Goal: Task Accomplishment & Management: Complete application form

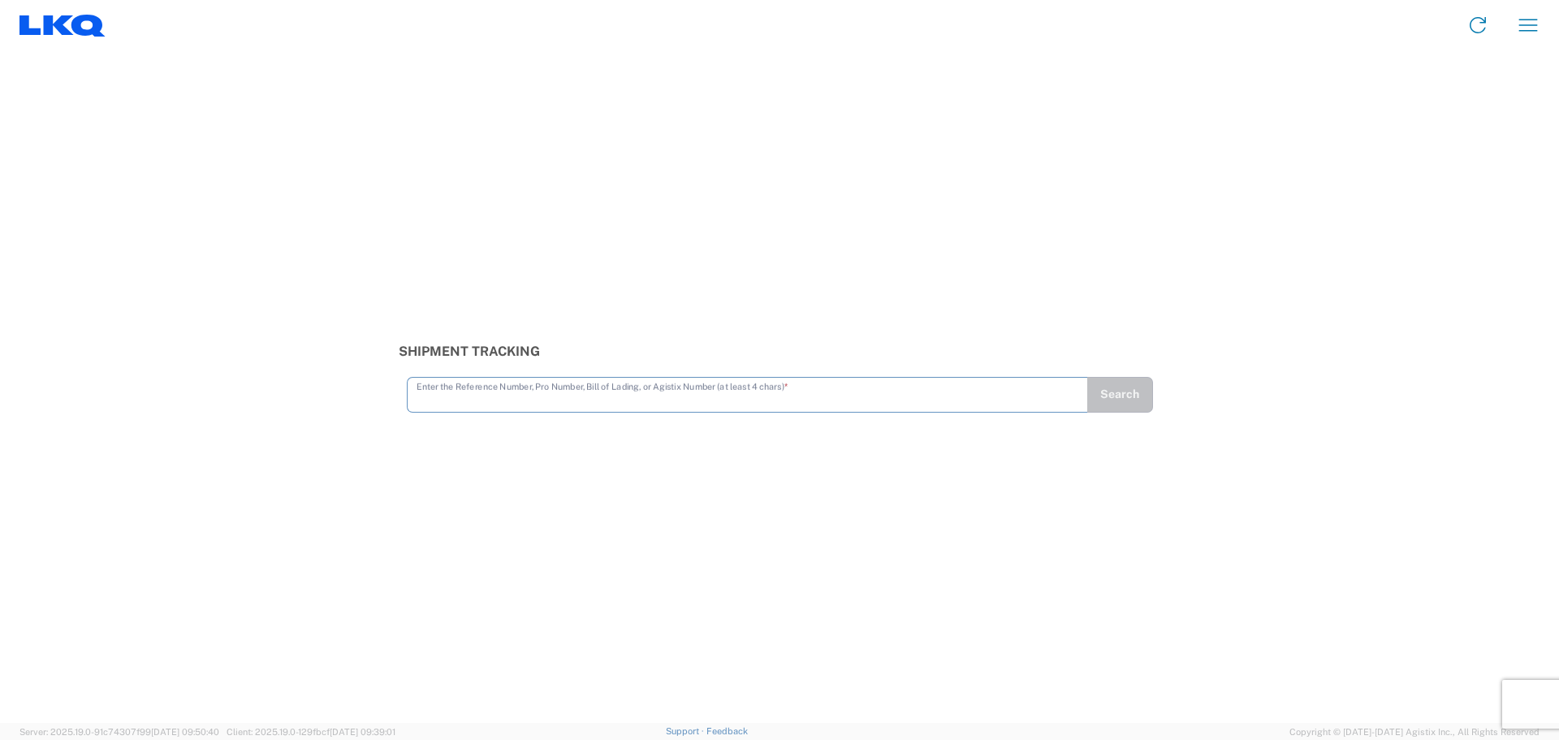
click at [468, 396] on input "text" at bounding box center [748, 393] width 662 height 28
type input "56823723"
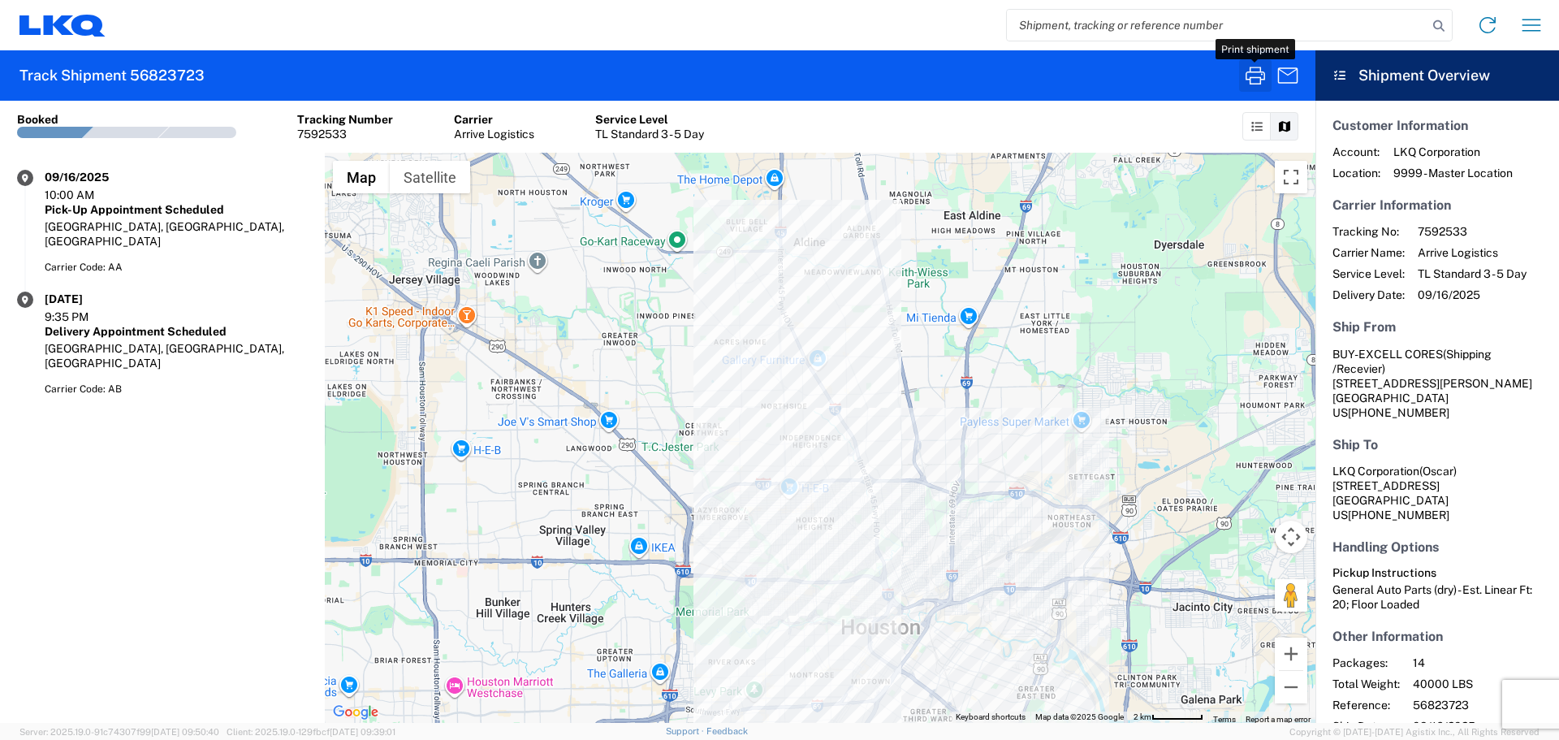
click at [1254, 72] on icon "button" at bounding box center [1254, 76] width 19 height 18
click at [1534, 13] on icon "button" at bounding box center [1531, 25] width 26 height 26
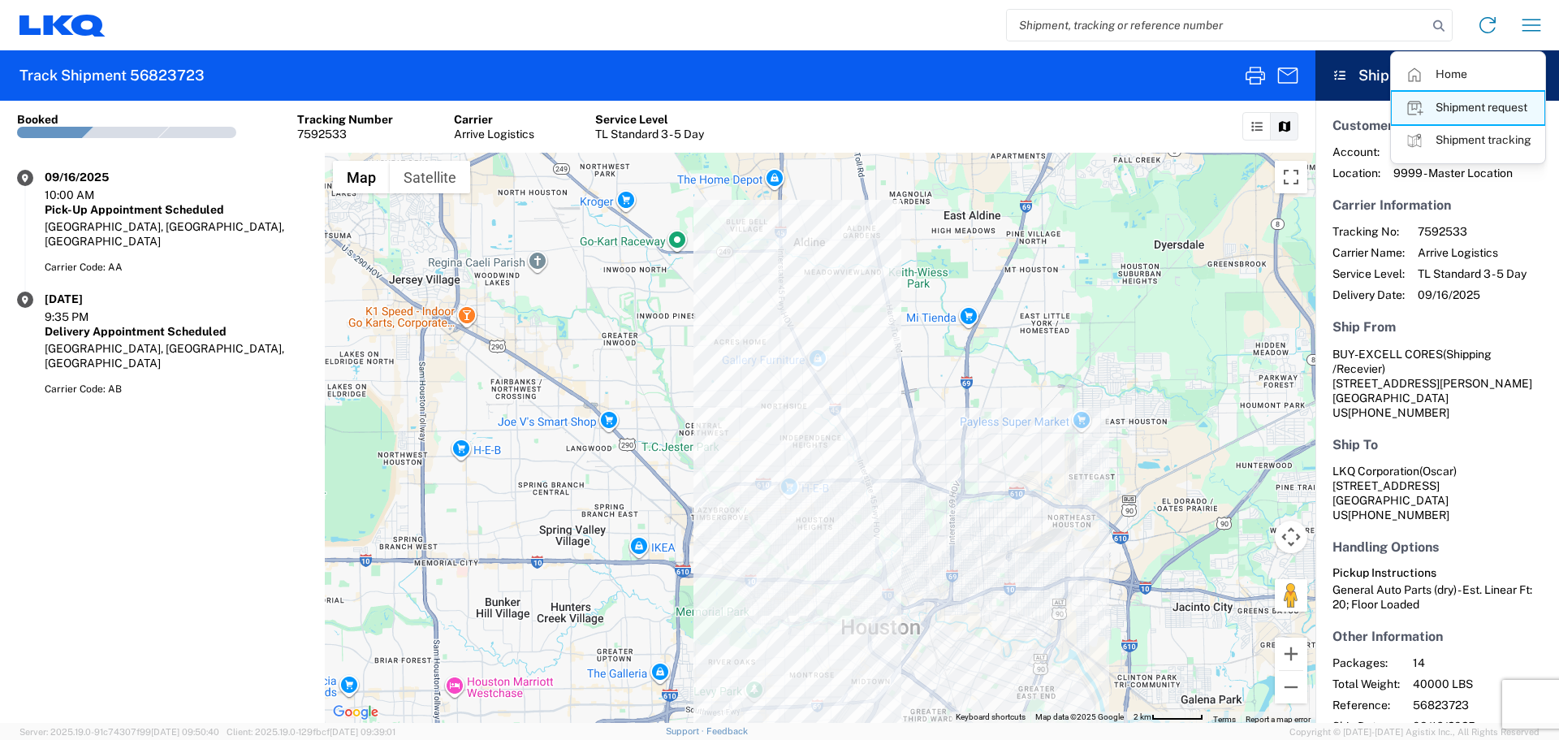
click at [1473, 118] on link "Shipment request" at bounding box center [1468, 108] width 153 height 32
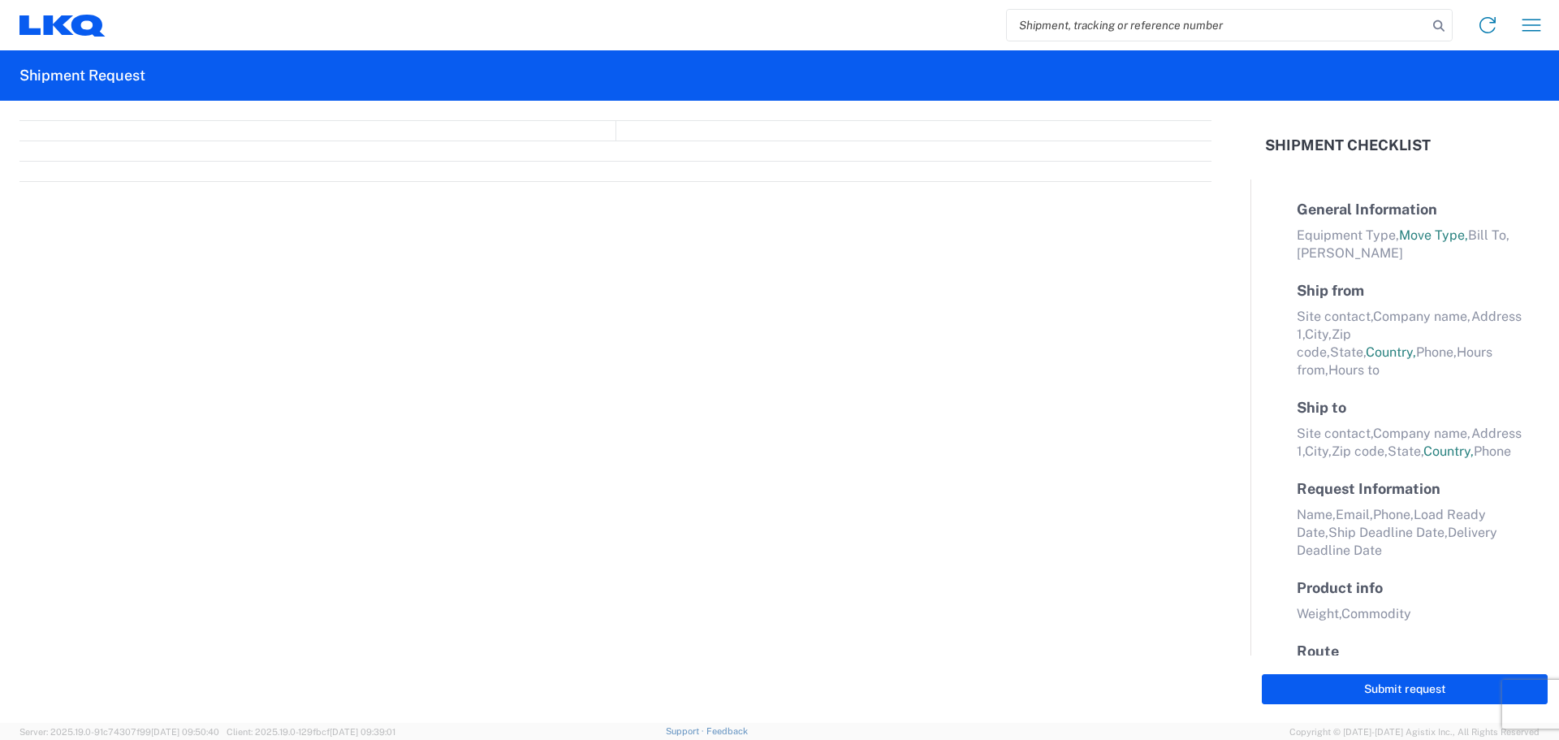
select select "FULL"
select select "LBS"
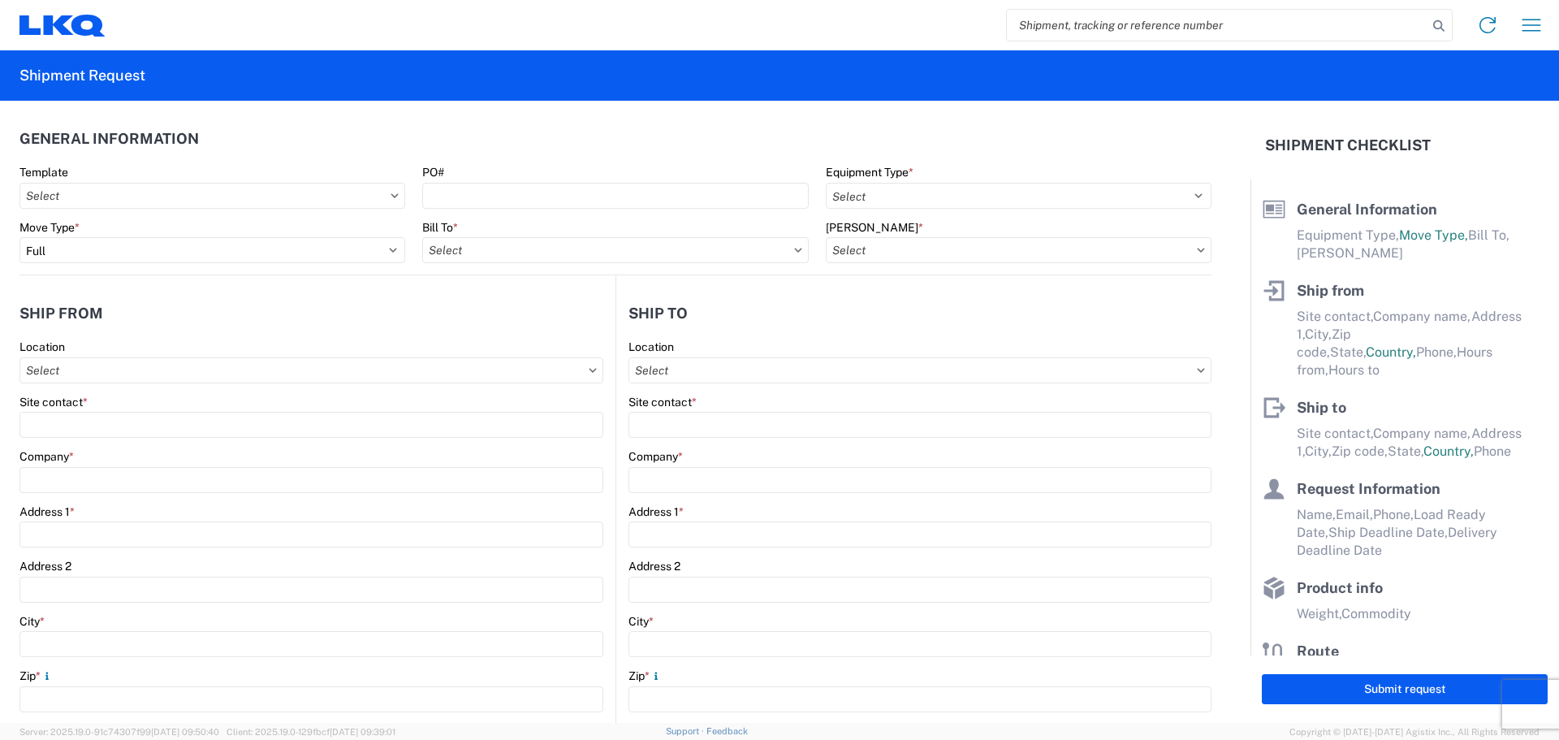
click at [1076, 19] on input "search" at bounding box center [1217, 25] width 421 height 31
paste input "56703434"
type input "56703434"
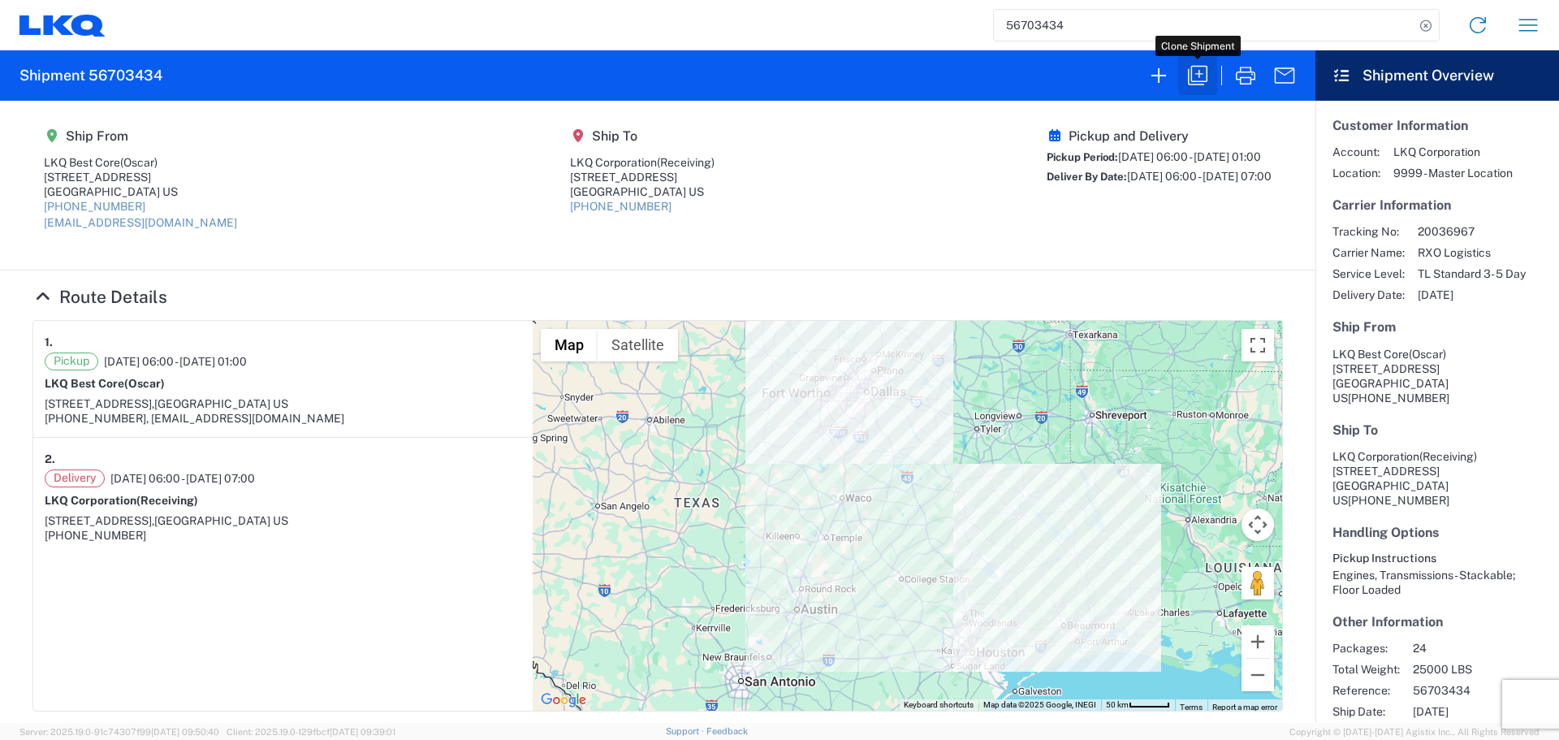
click at [1205, 67] on icon "button" at bounding box center [1198, 76] width 26 height 26
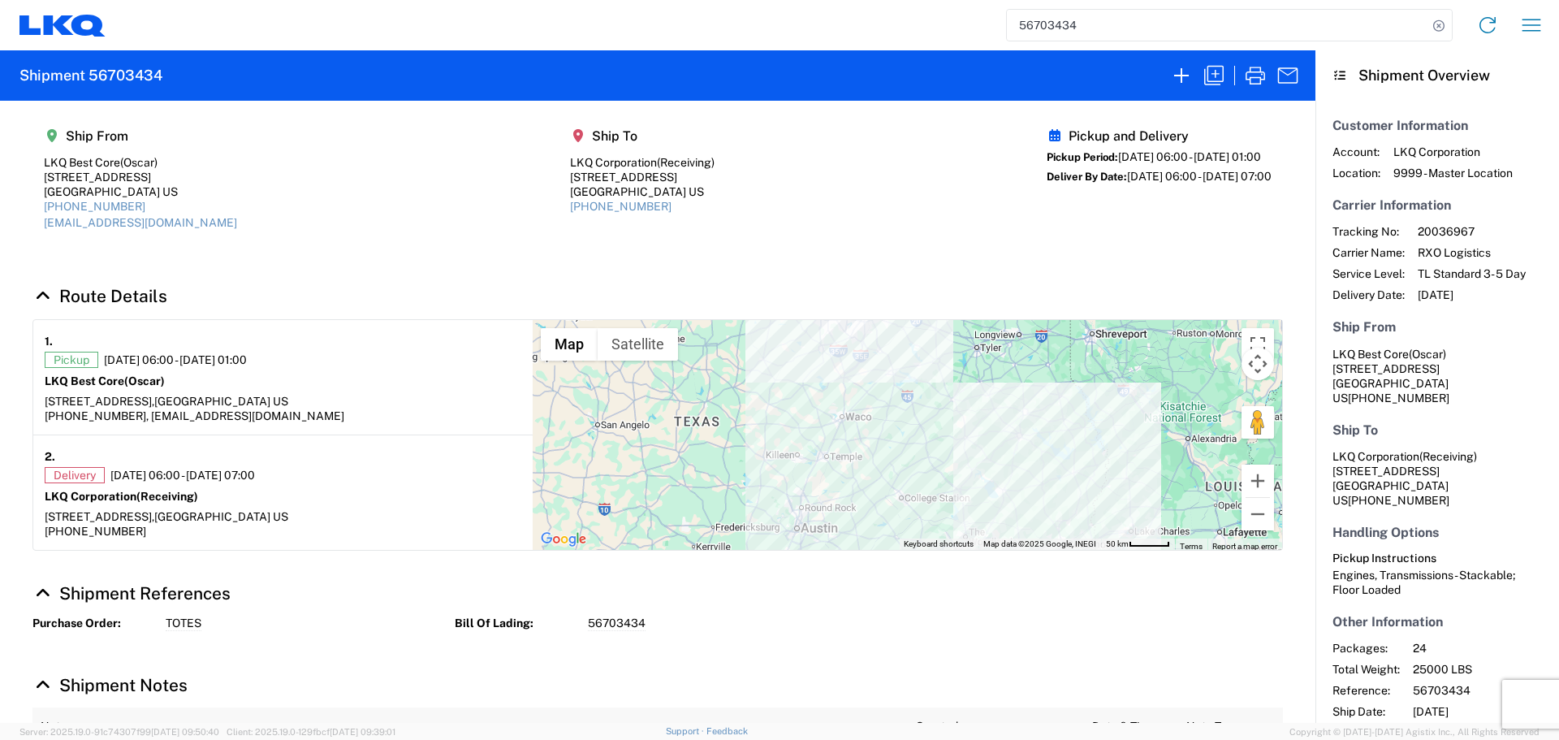
select select "FULL"
select select "US"
select select "LBS"
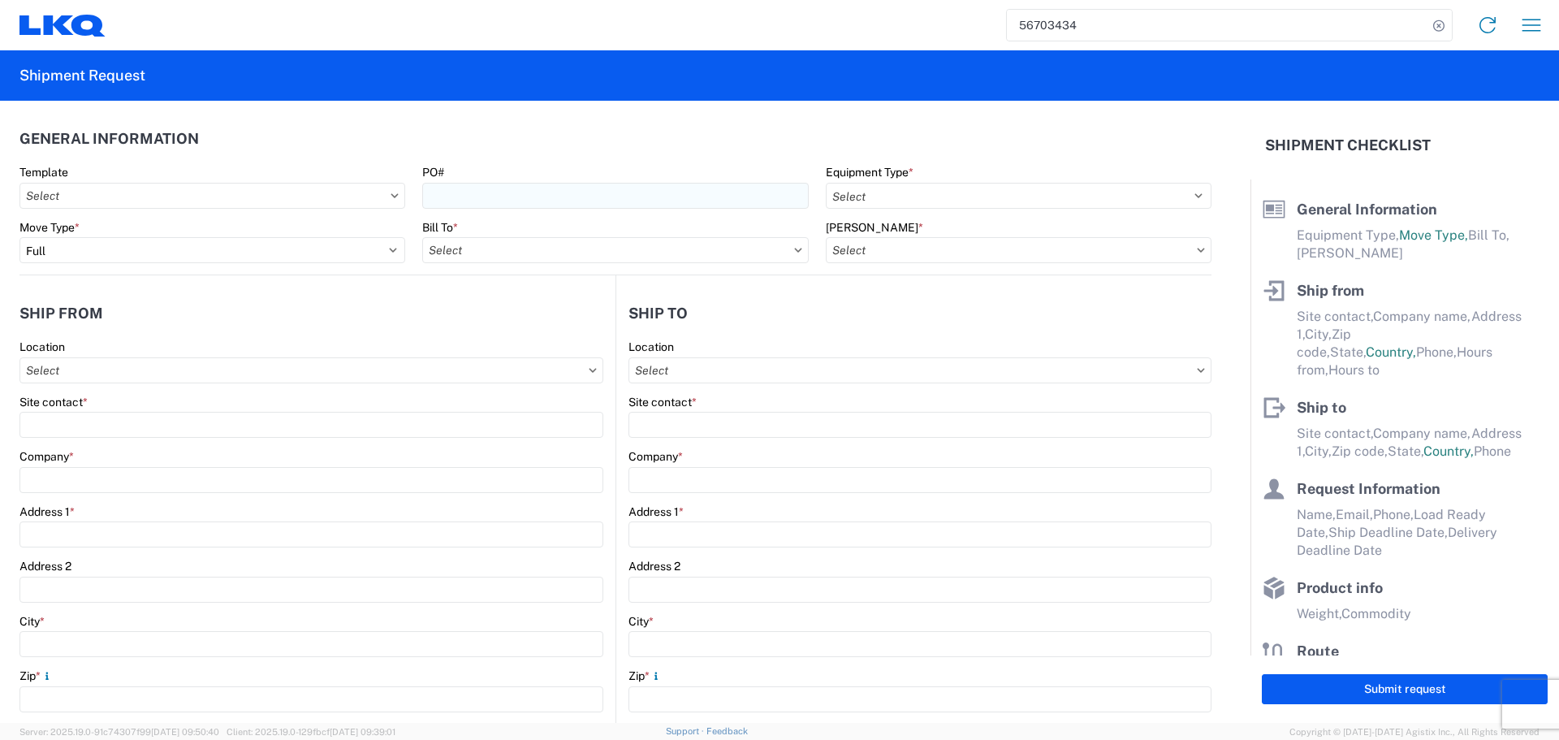
select select "STDV"
type input "Oscar"
type input "LKQ Best Core"
type input "[STREET_ADDRESS]"
type input "[GEOGRAPHIC_DATA]"
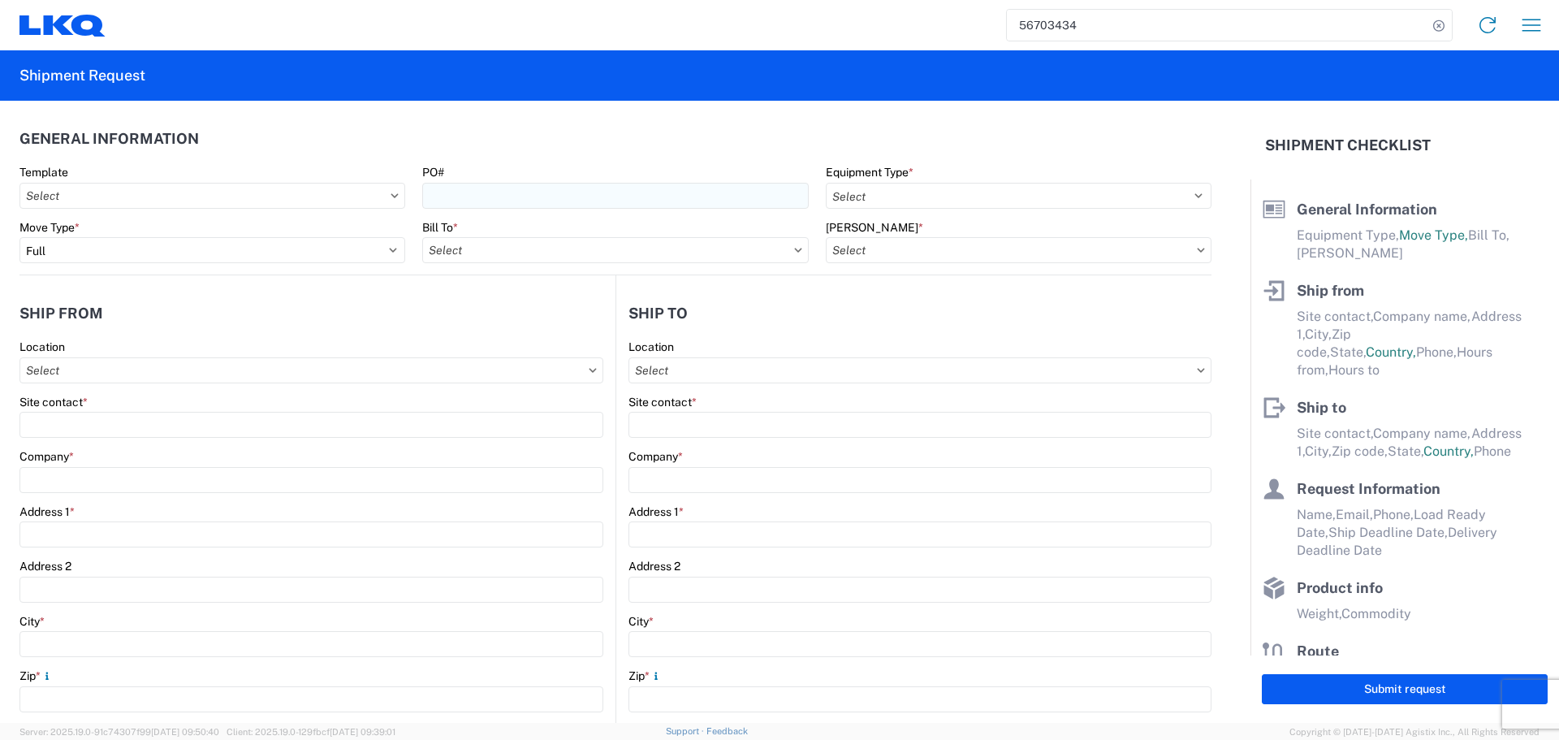
type input "77038"
type input "[EMAIL_ADDRESS][DOMAIN_NAME]"
type input "Receiving"
type input "LKQ Corporation"
type input "[STREET_ADDRESS]"
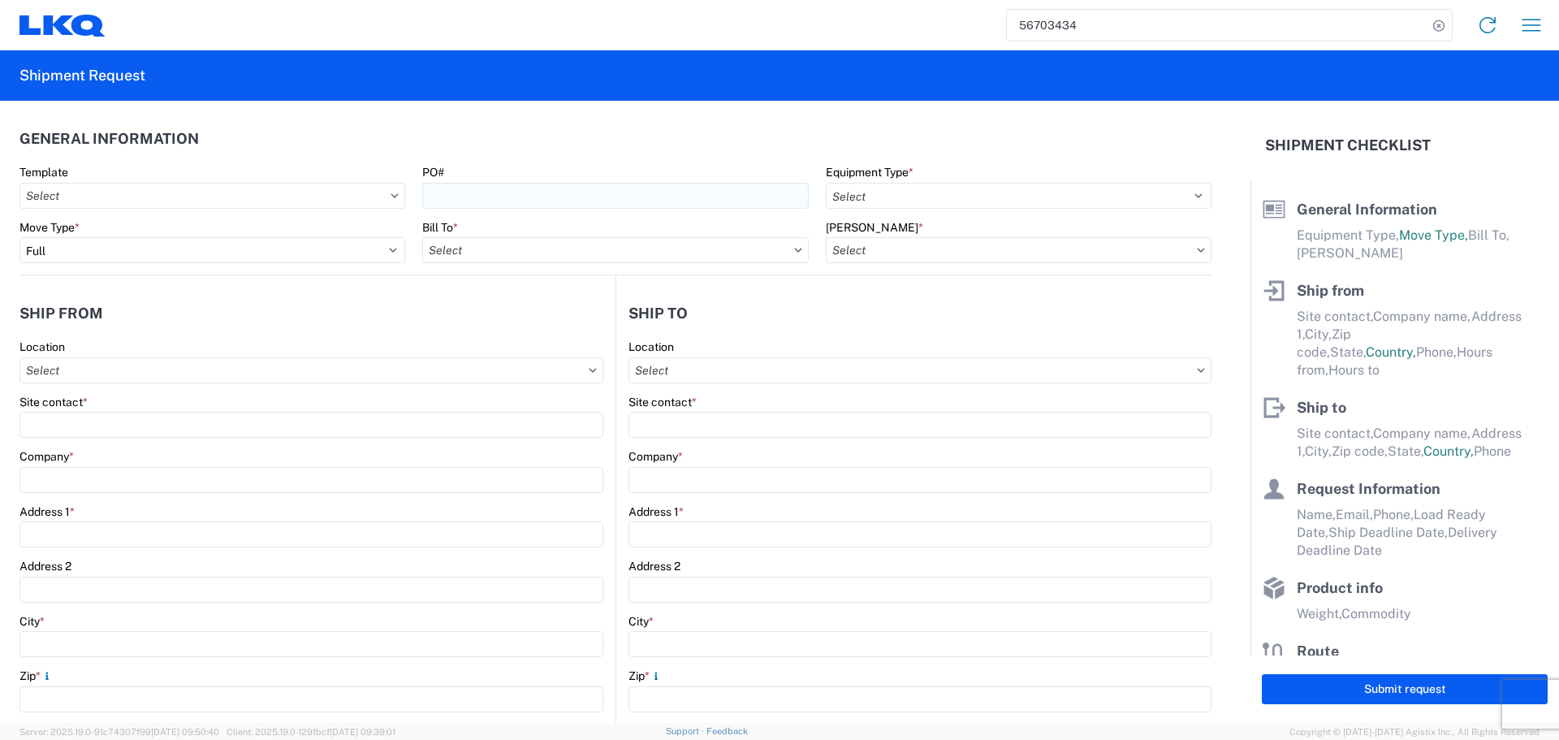
type input "[GEOGRAPHIC_DATA]"
type input "75050"
type input "Oscar"
type input "[EMAIL_ADDRESS][DOMAIN_NAME]"
type input "2818861028"
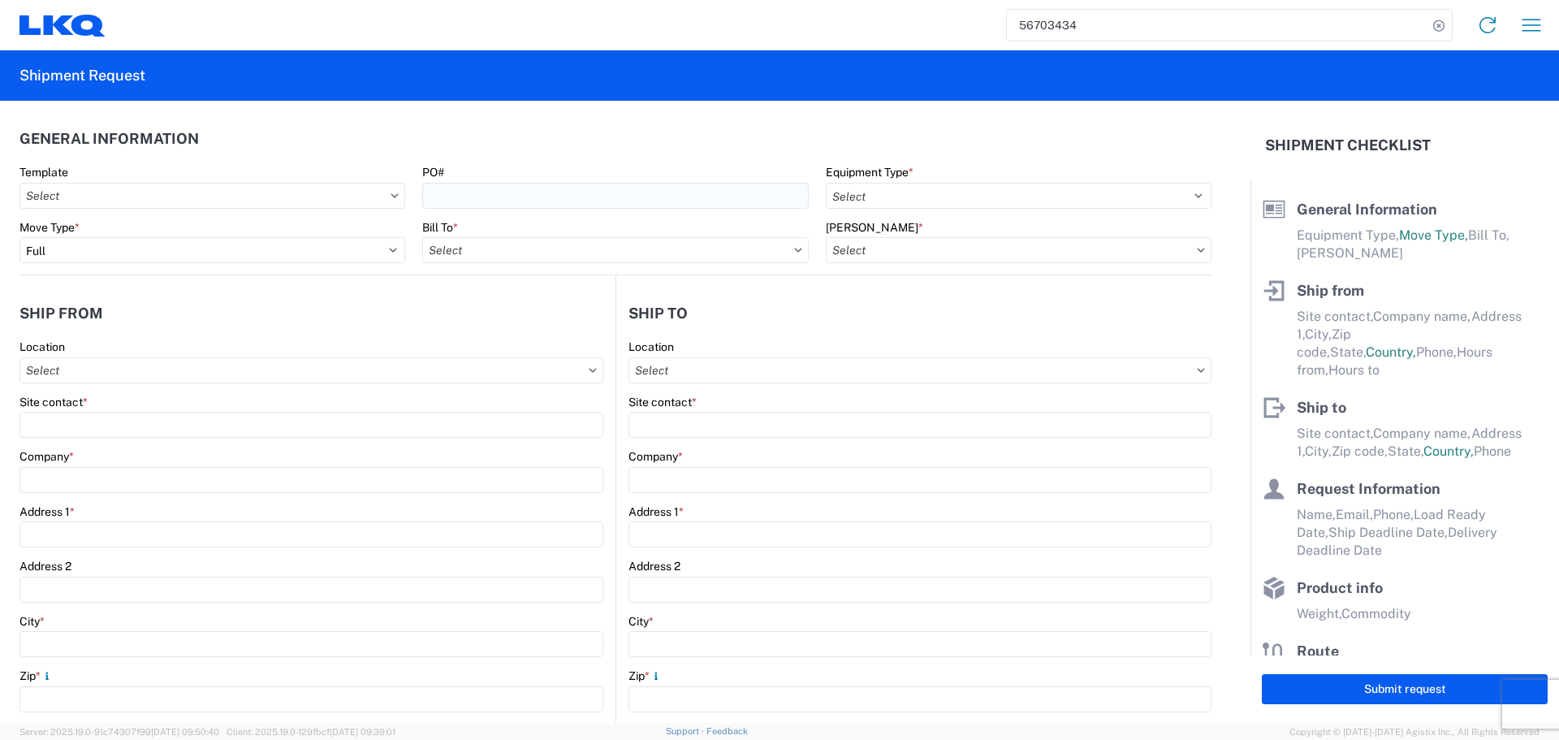
type input "[DATE]"
type input "25000"
type input "Engines, Transmissions"
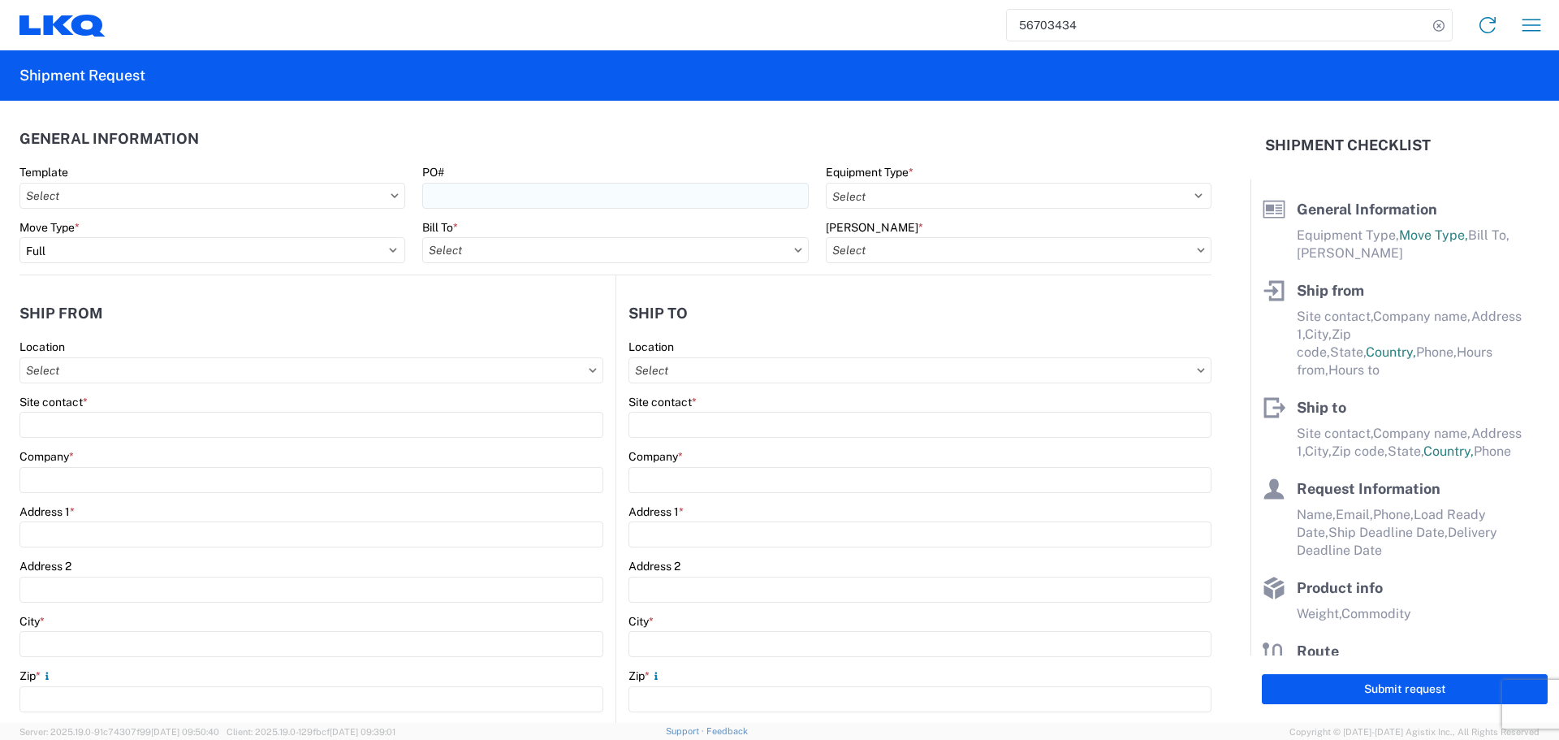
type input "24"
type input "0"
type input "40"
type input "36"
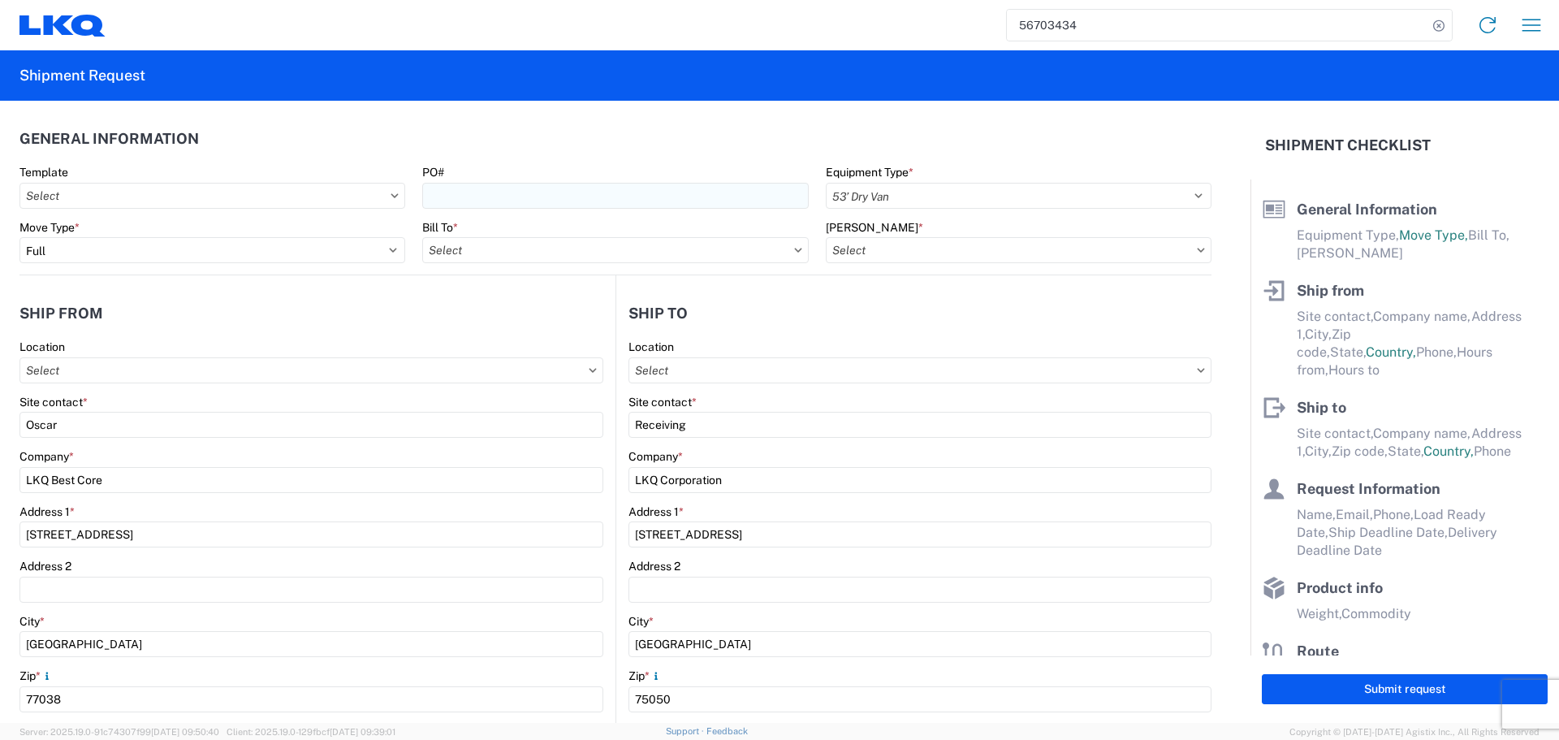
select select "US"
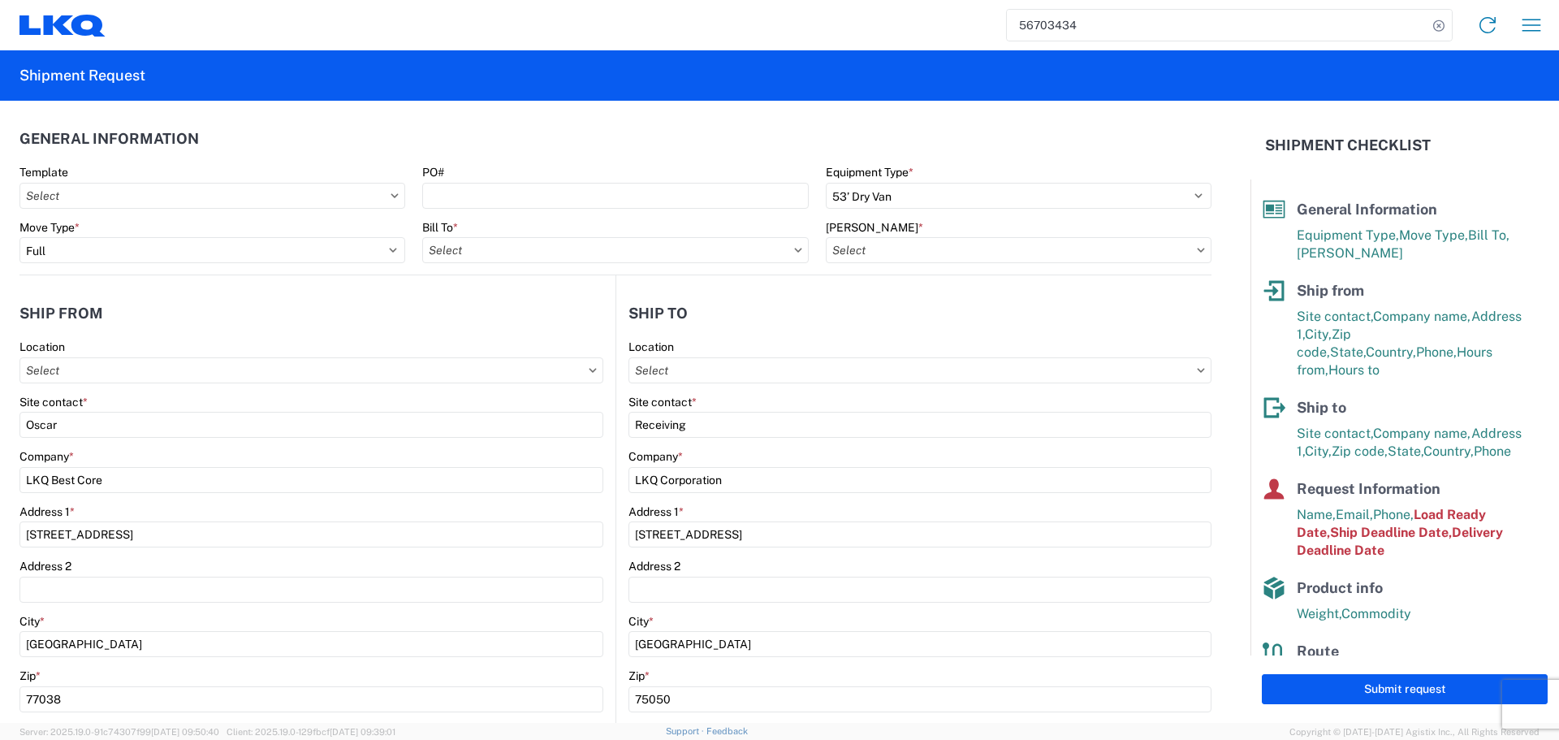
type input "1882 - North American ATK Corporation"
type input "1760-1300-50180-0000 - 1760 Freight In - Cores"
type input "1760 - LKQ Best Core"
click at [491, 180] on div "PO#" at bounding box center [615, 187] width 386 height 44
click at [464, 209] on agx-form-control-wrapper-v2 "PO#" at bounding box center [615, 192] width 403 height 55
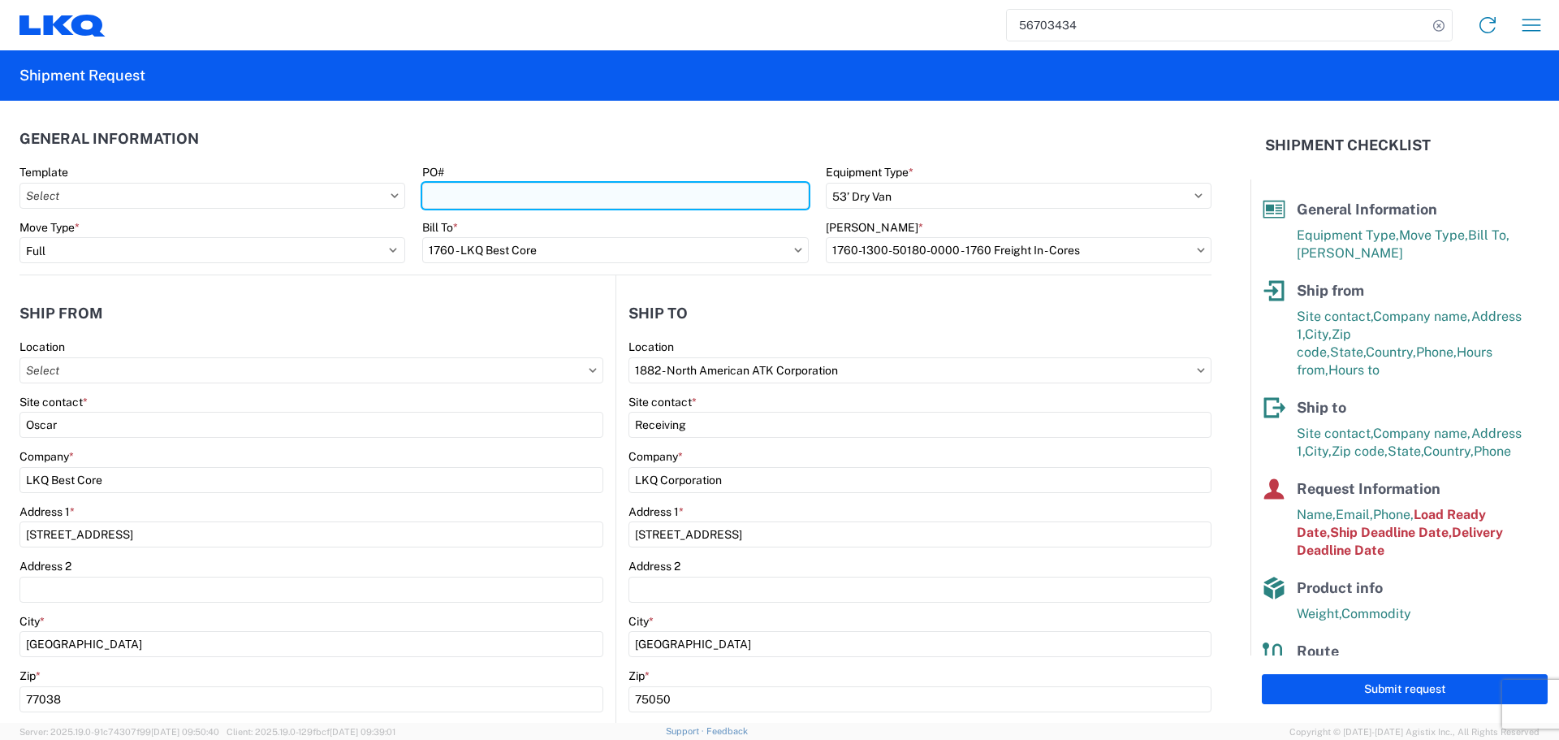
click at [495, 188] on input "PO#" at bounding box center [615, 196] width 386 height 26
type input "AUTO PARTS"
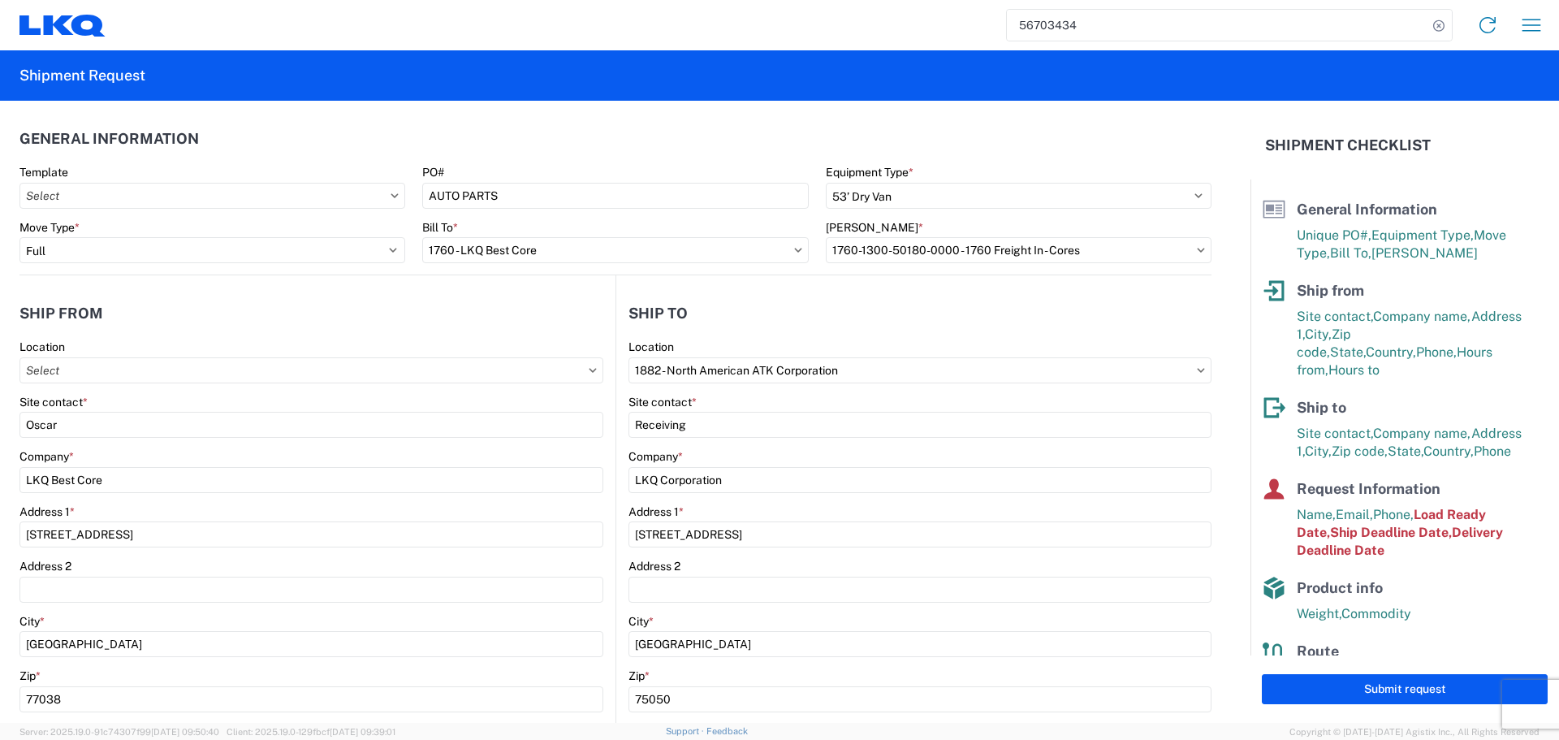
click at [511, 129] on header "General Information" at bounding box center [615, 138] width 1192 height 37
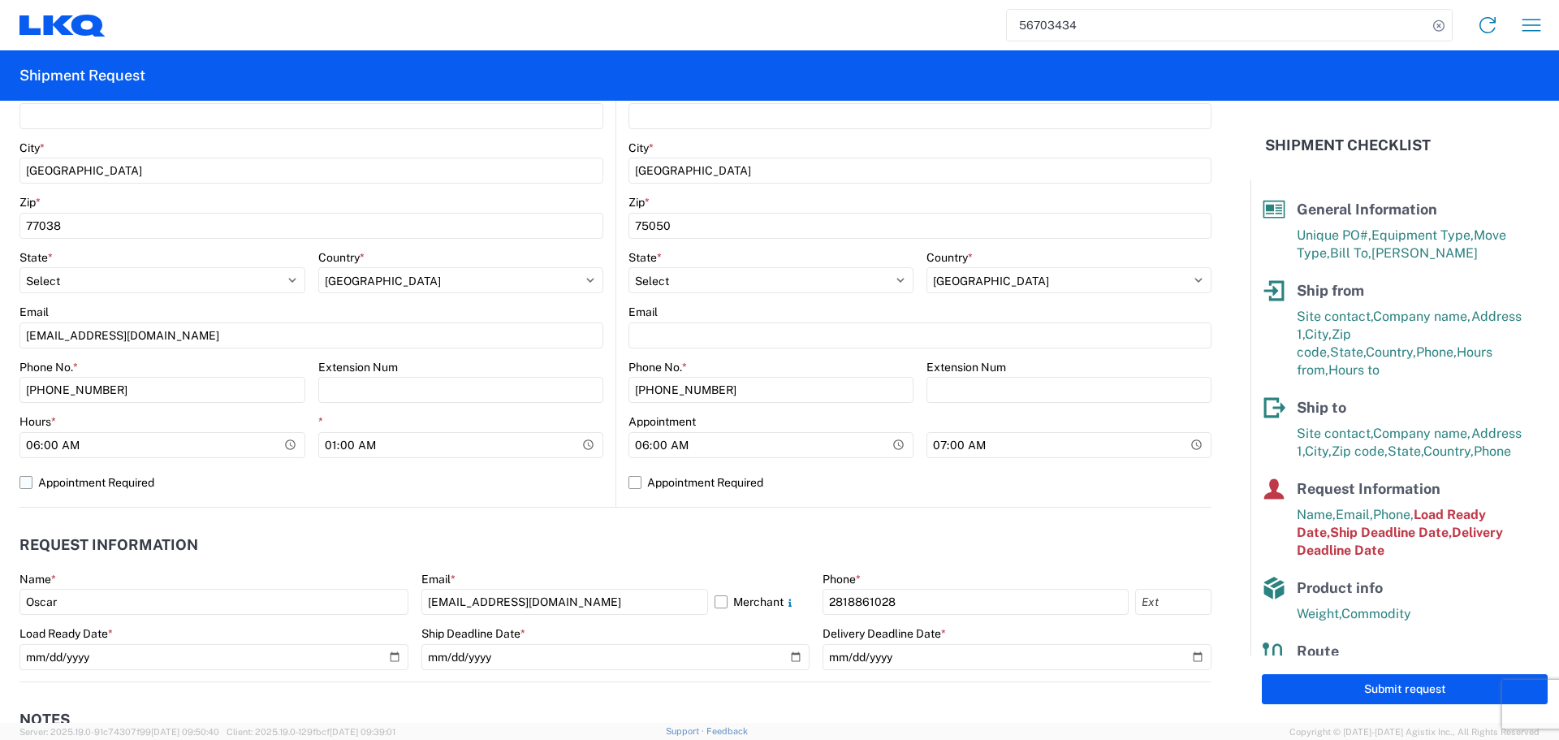
scroll to position [487, 0]
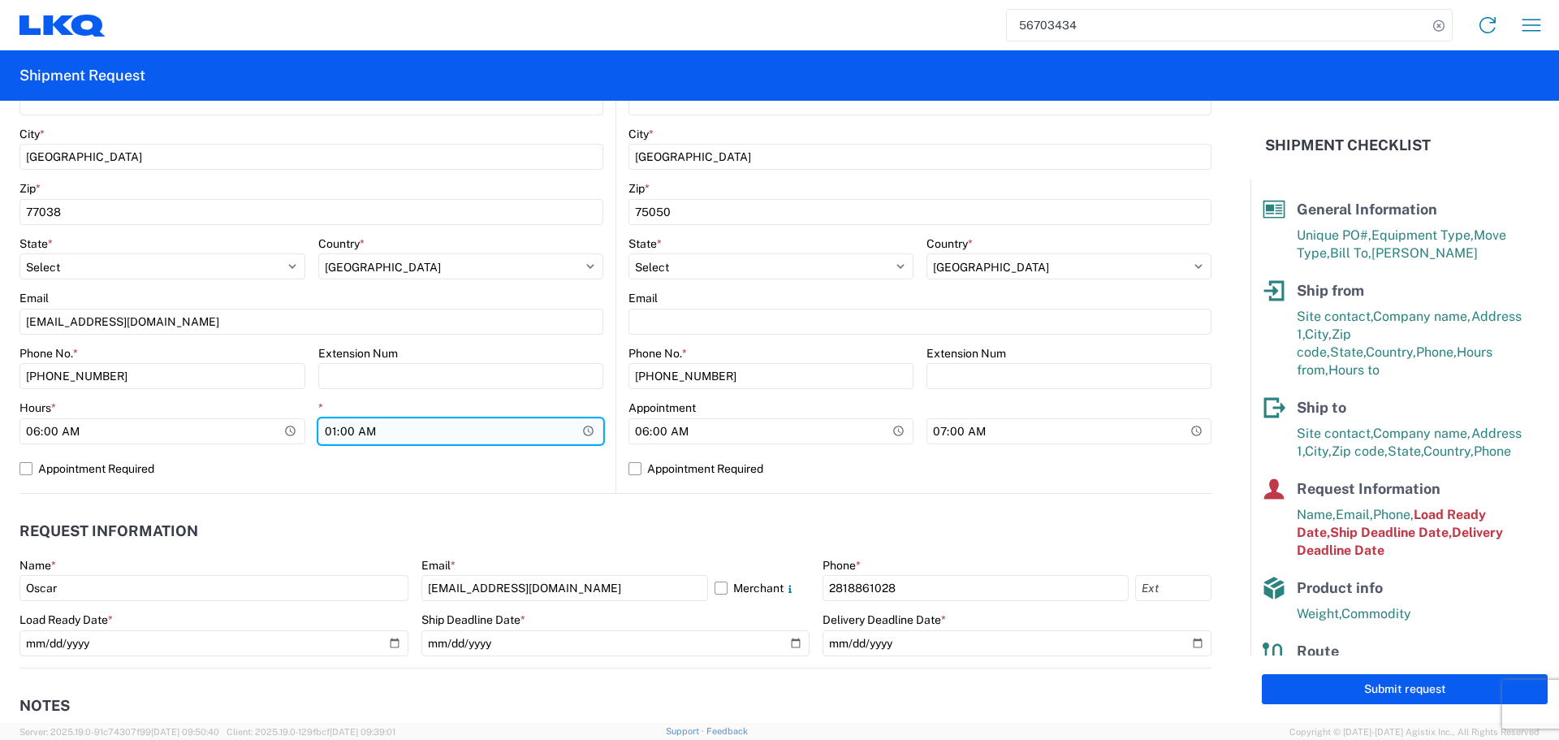
click at [585, 427] on input "01:00:00" at bounding box center [461, 431] width 286 height 26
type input "10:00"
click at [553, 458] on label "Appointment Required" at bounding box center [311, 468] width 584 height 26
click at [0, 0] on input "Appointment Required" at bounding box center [0, 0] width 0 height 0
select select "US"
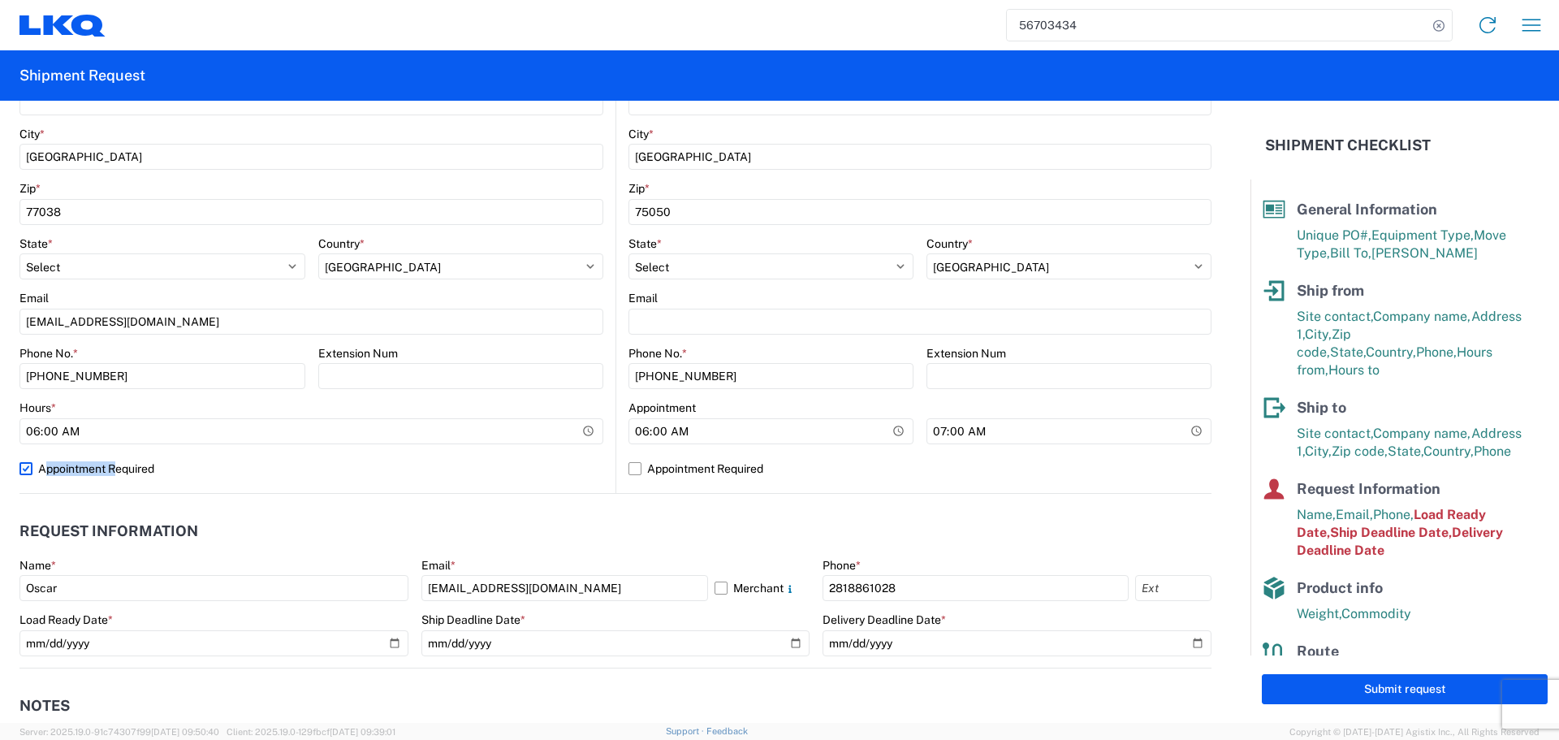
click at [553, 458] on label "Appointment Required" at bounding box center [311, 468] width 584 height 26
click at [0, 0] on input "Appointment Required" at bounding box center [0, 0] width 0 height 0
select select "US"
click at [891, 438] on input "06:00:00" at bounding box center [770, 431] width 285 height 26
type input "08:00"
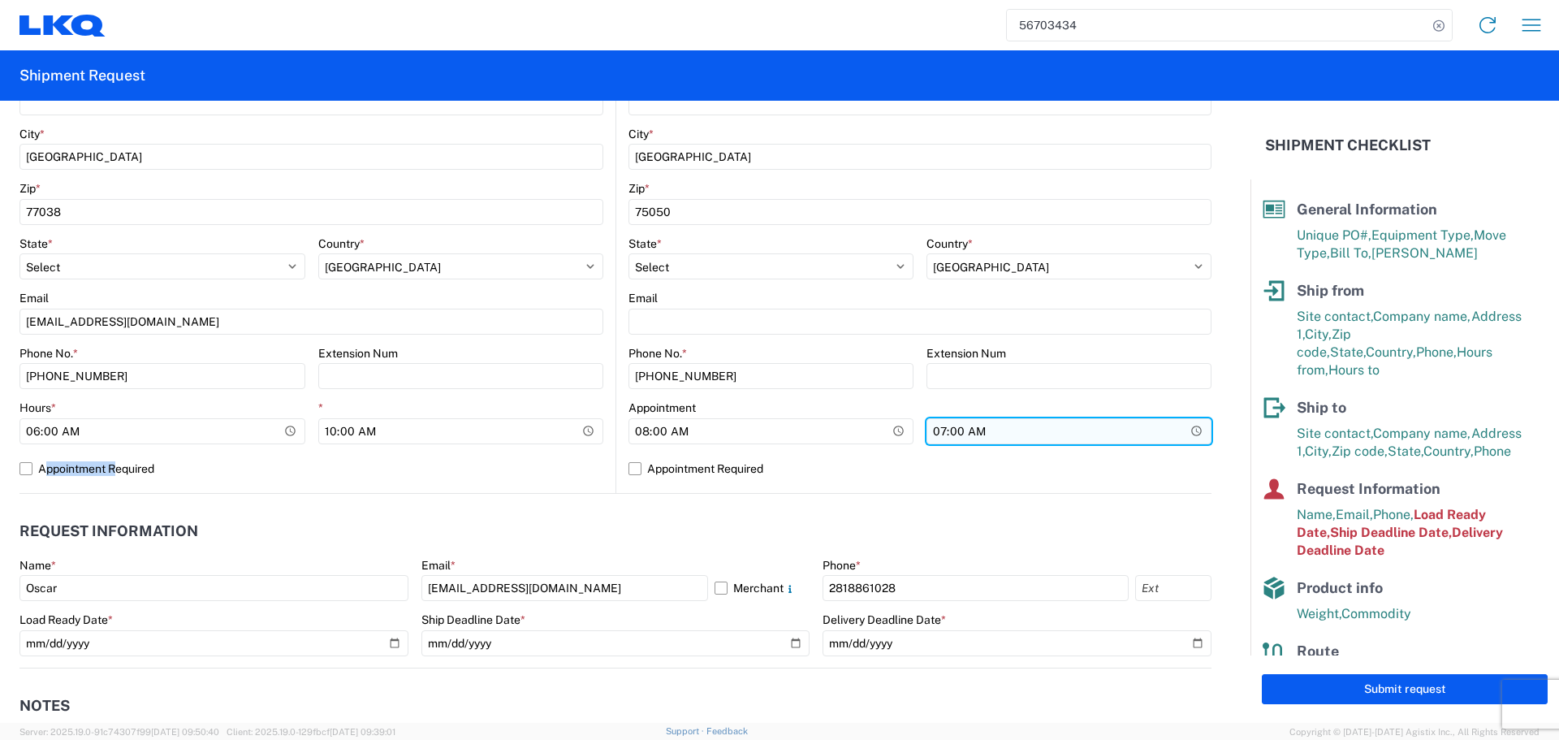
click at [1181, 425] on input "07:00:00" at bounding box center [1068, 431] width 285 height 26
type input "13:00"
click at [598, 520] on header "Request Information" at bounding box center [615, 531] width 1192 height 37
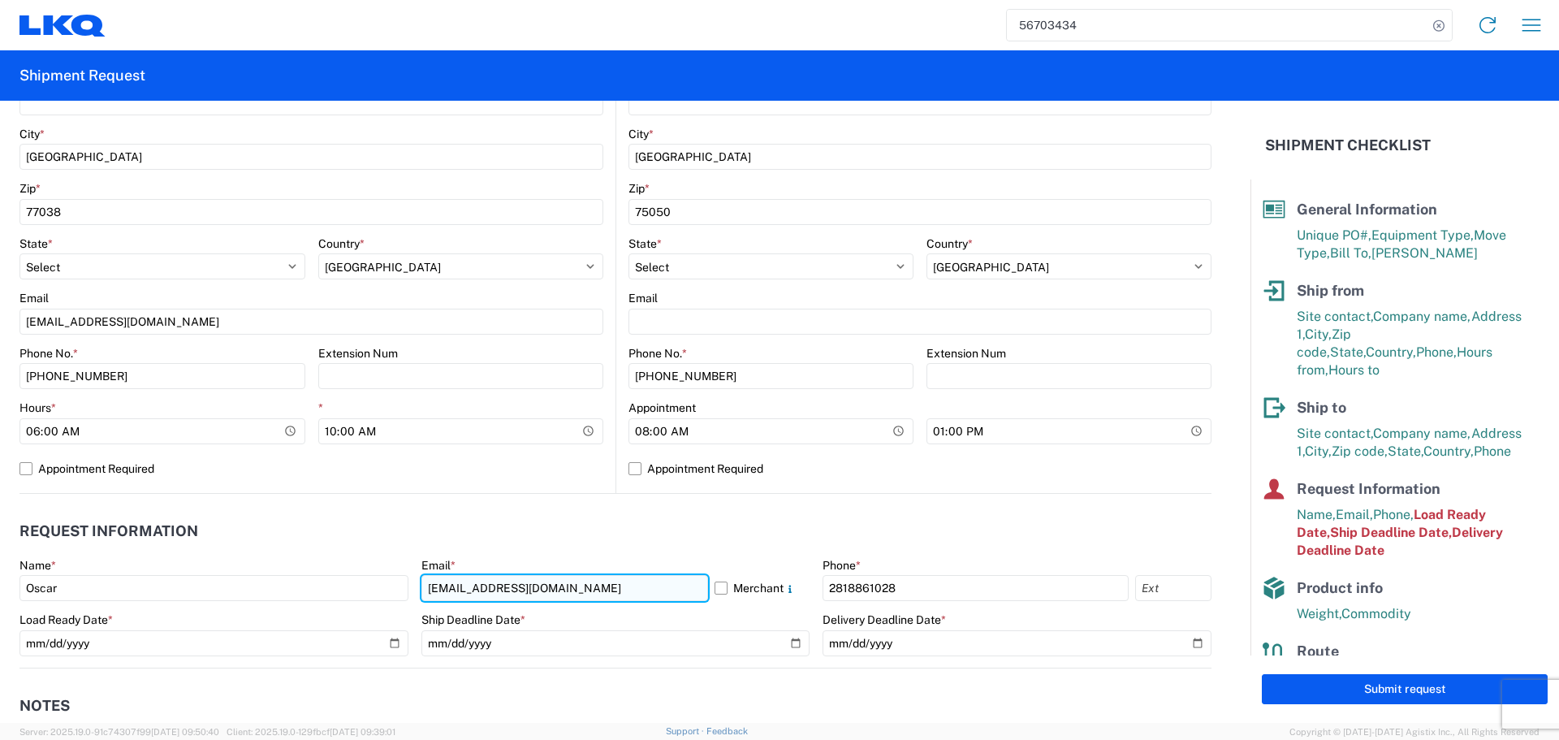
click at [455, 585] on input "[EMAIL_ADDRESS][DOMAIN_NAME]" at bounding box center [564, 588] width 287 height 26
type input "[EMAIL_ADDRESS][DOMAIN_NAME]"
click at [567, 544] on header "Request Information" at bounding box center [615, 531] width 1192 height 37
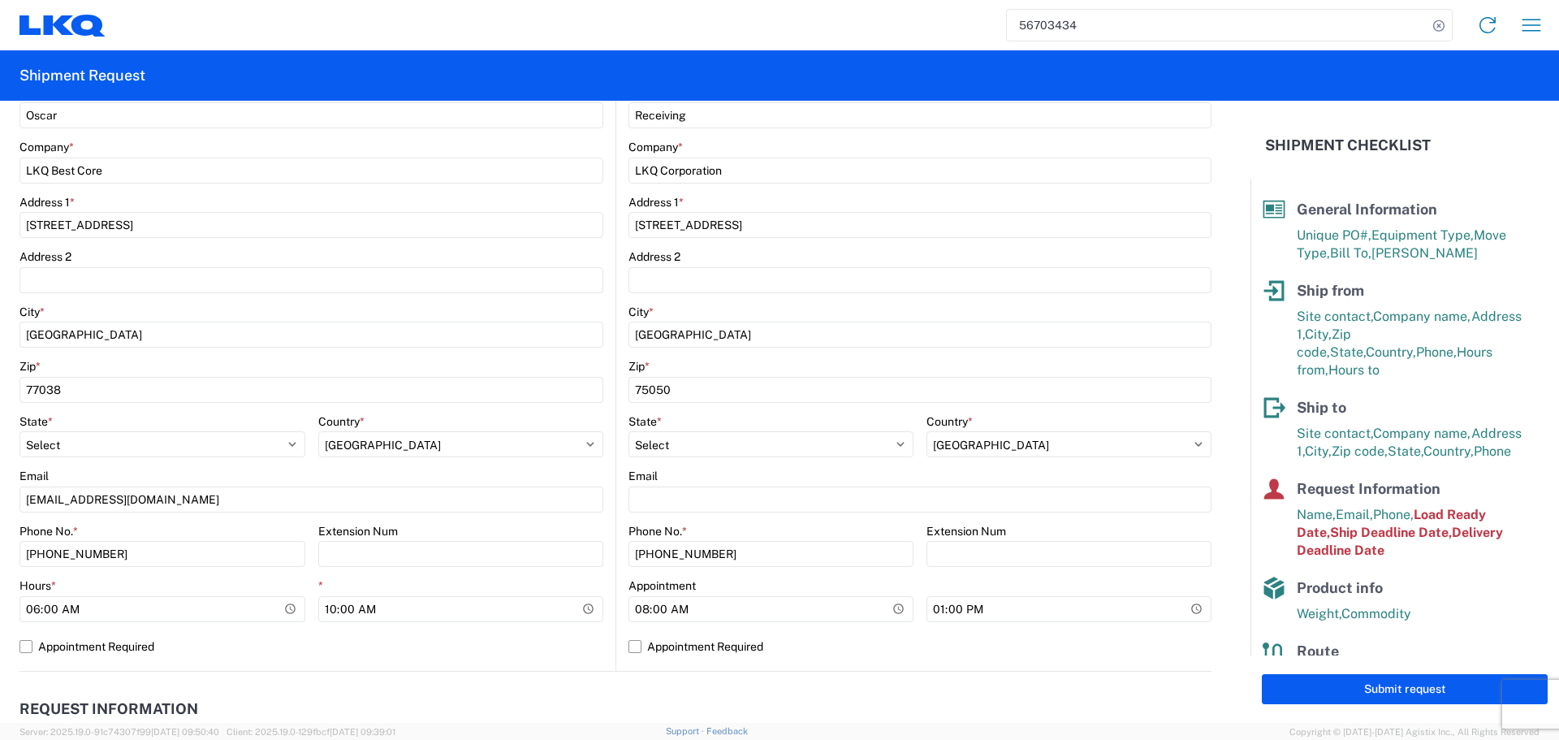
scroll to position [731, 0]
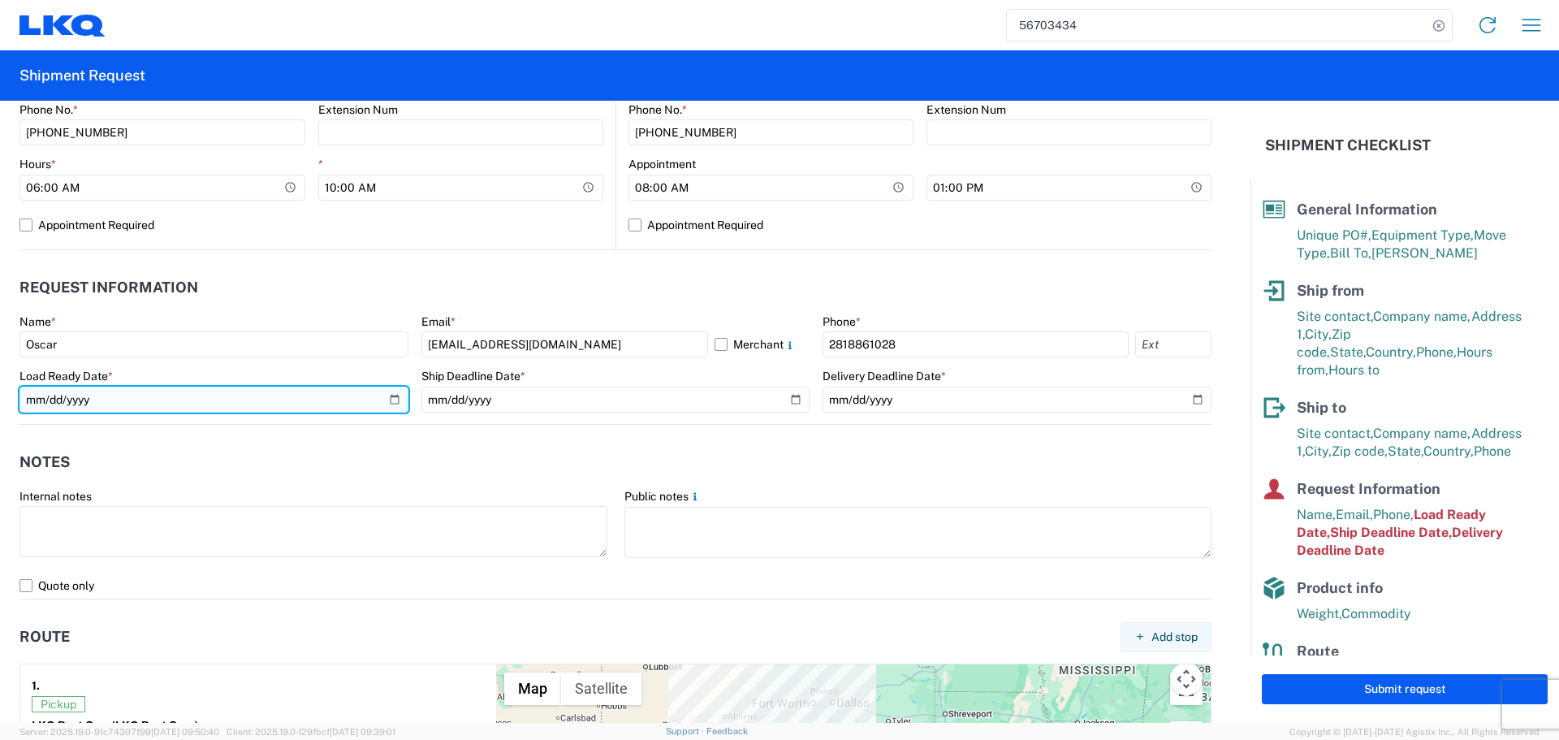
click at [384, 397] on input "[DATE]" at bounding box center [213, 399] width 389 height 26
type input "[DATE]"
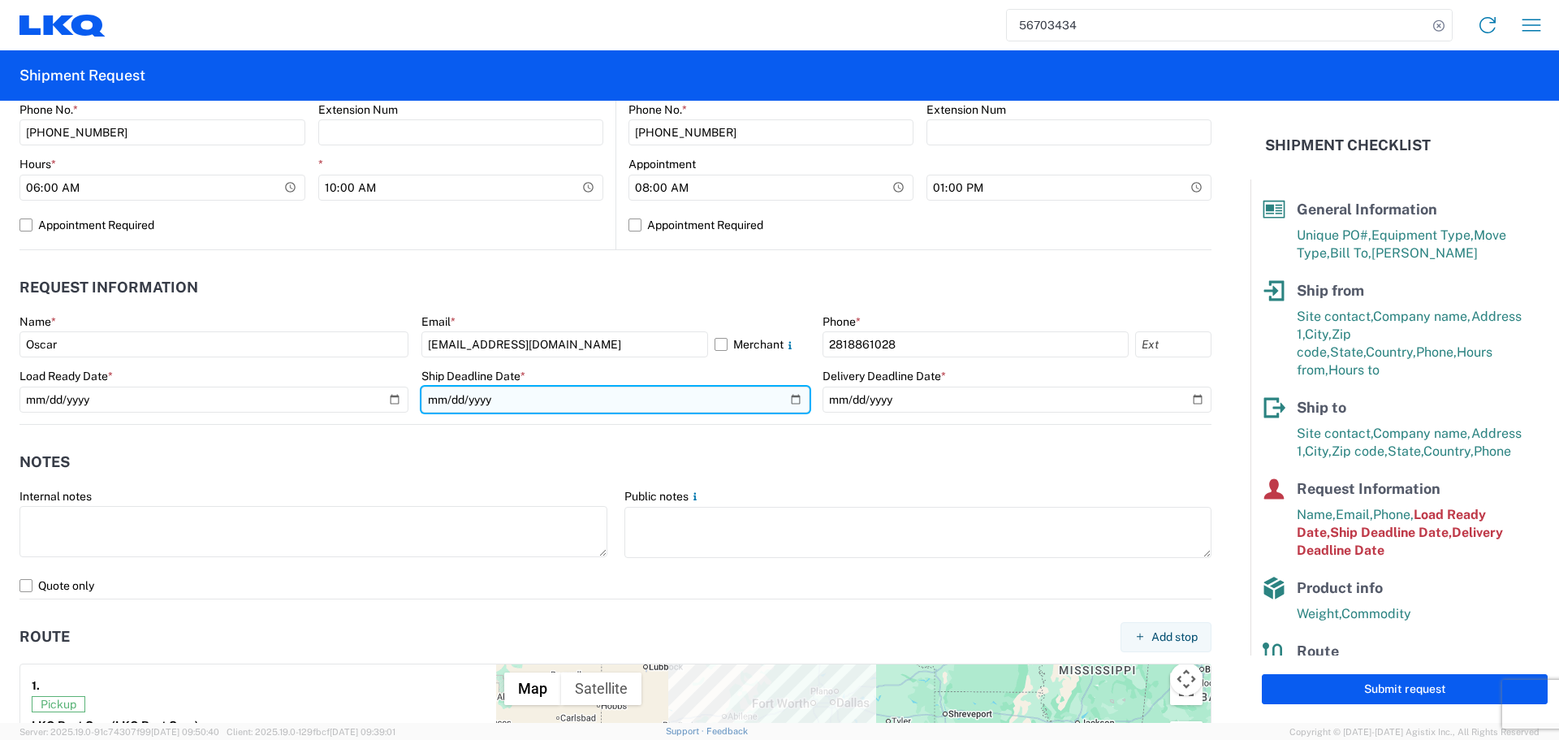
click at [784, 400] on input "[DATE]" at bounding box center [615, 399] width 389 height 26
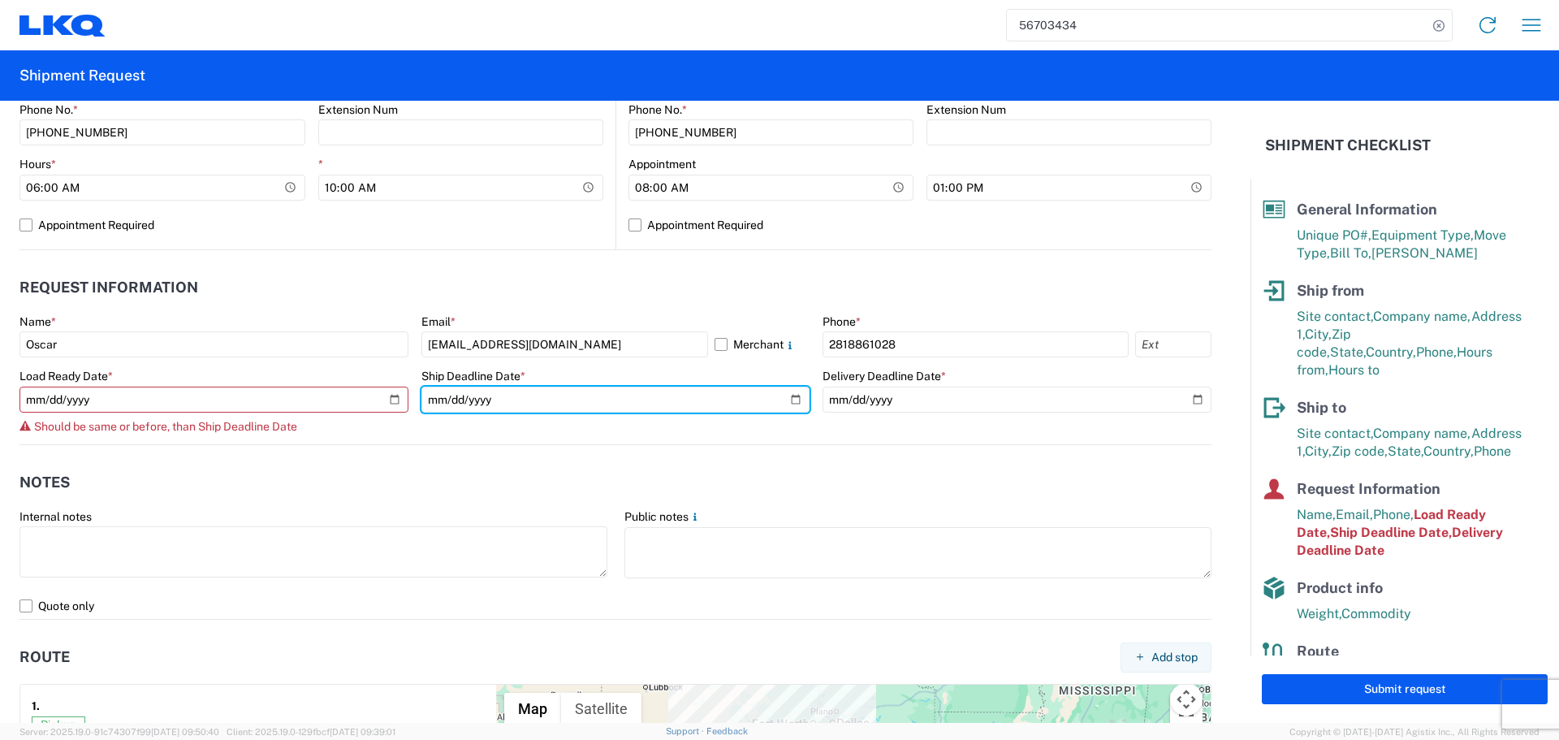
type input "[DATE]"
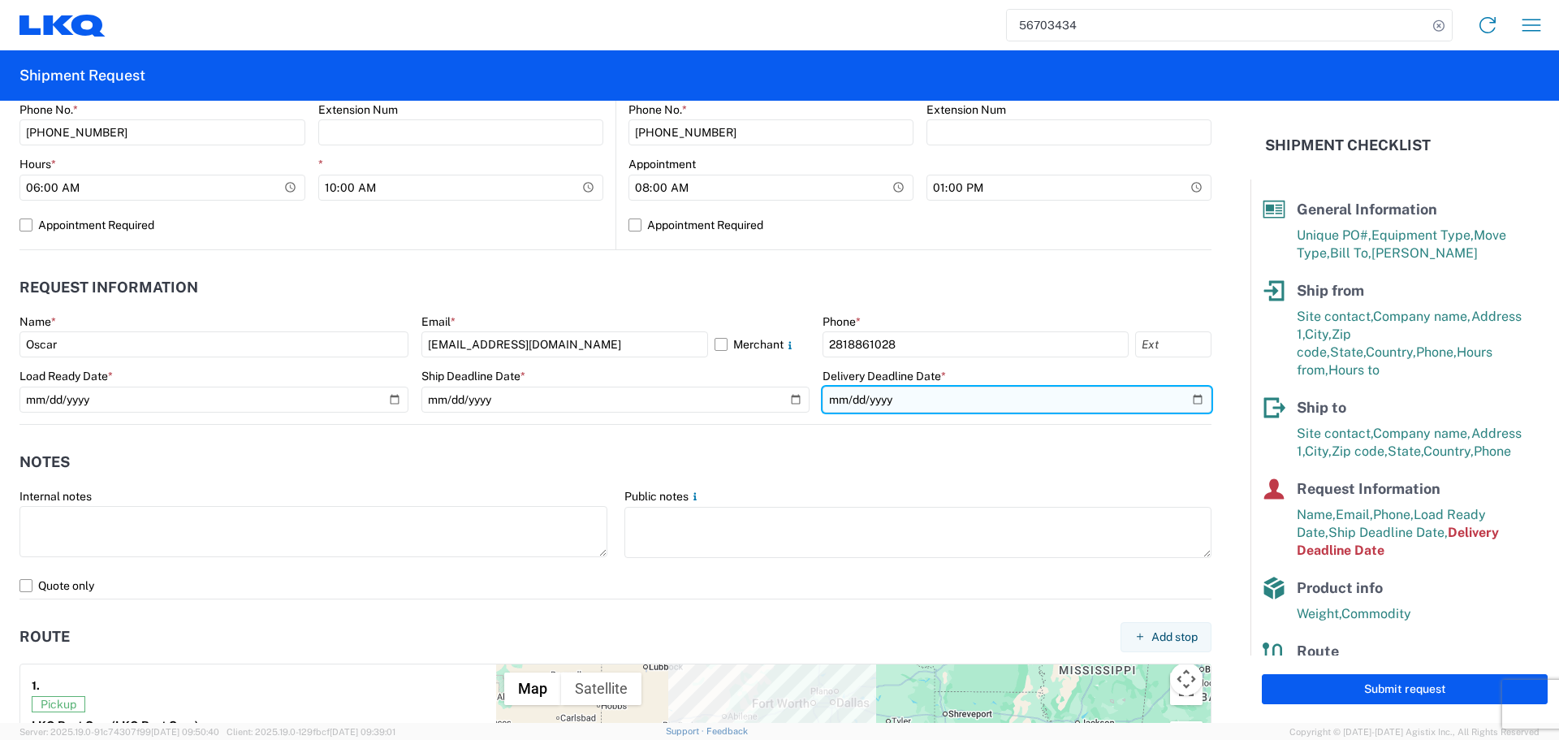
click at [1182, 400] on input "[DATE]" at bounding box center [1016, 399] width 389 height 26
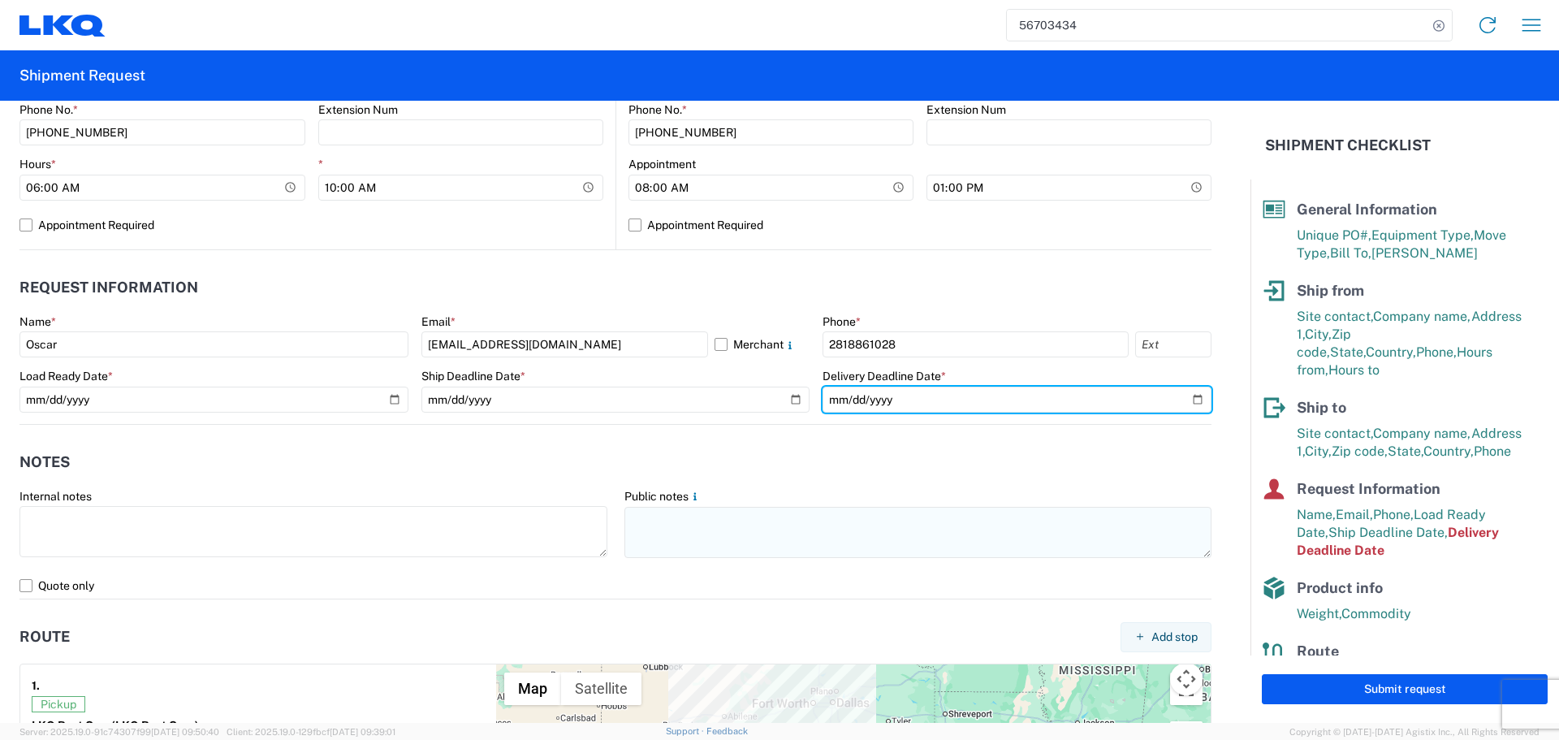
type input "[DATE]"
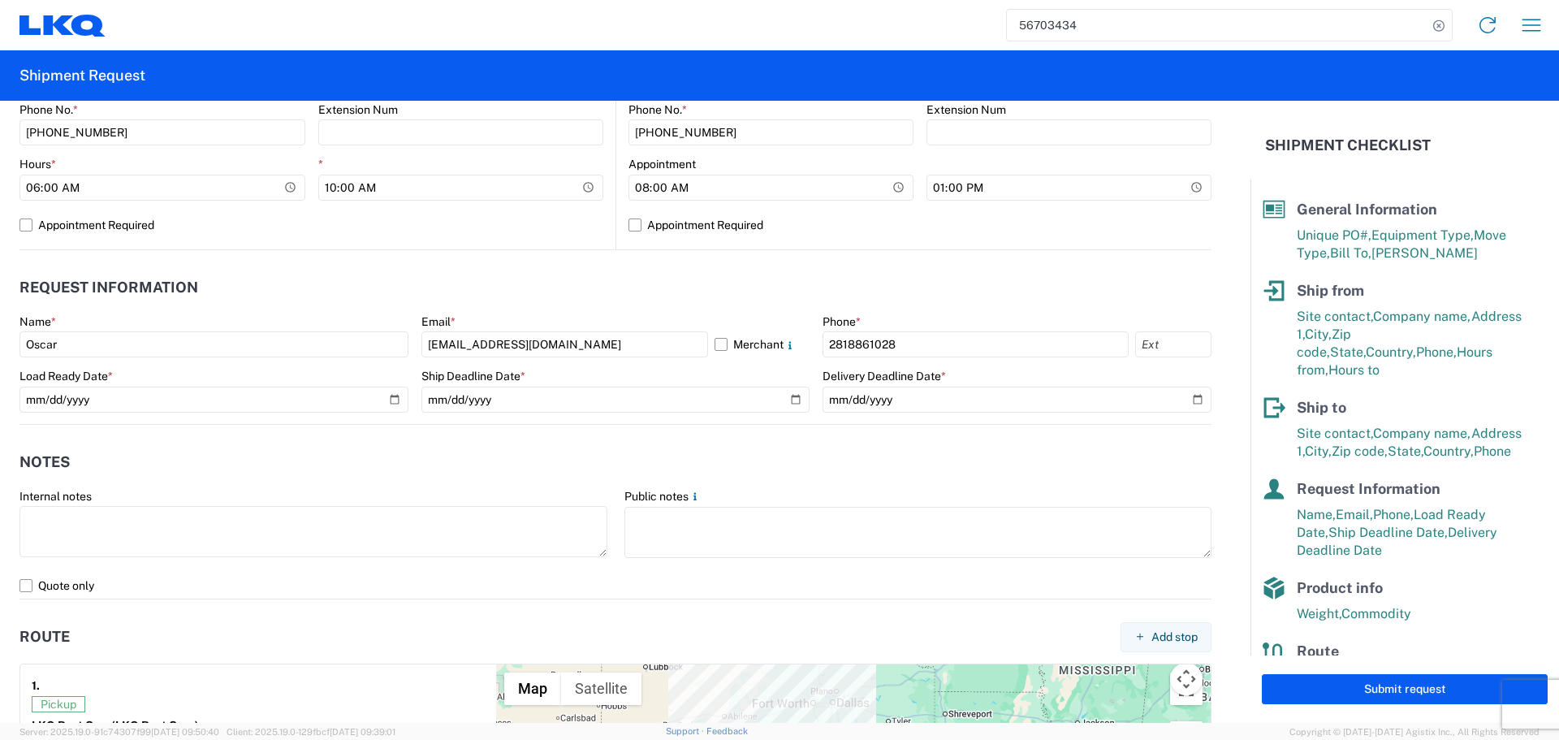
click at [575, 454] on header "Notes" at bounding box center [615, 462] width 1192 height 37
click at [472, 445] on header "Notes" at bounding box center [615, 462] width 1192 height 37
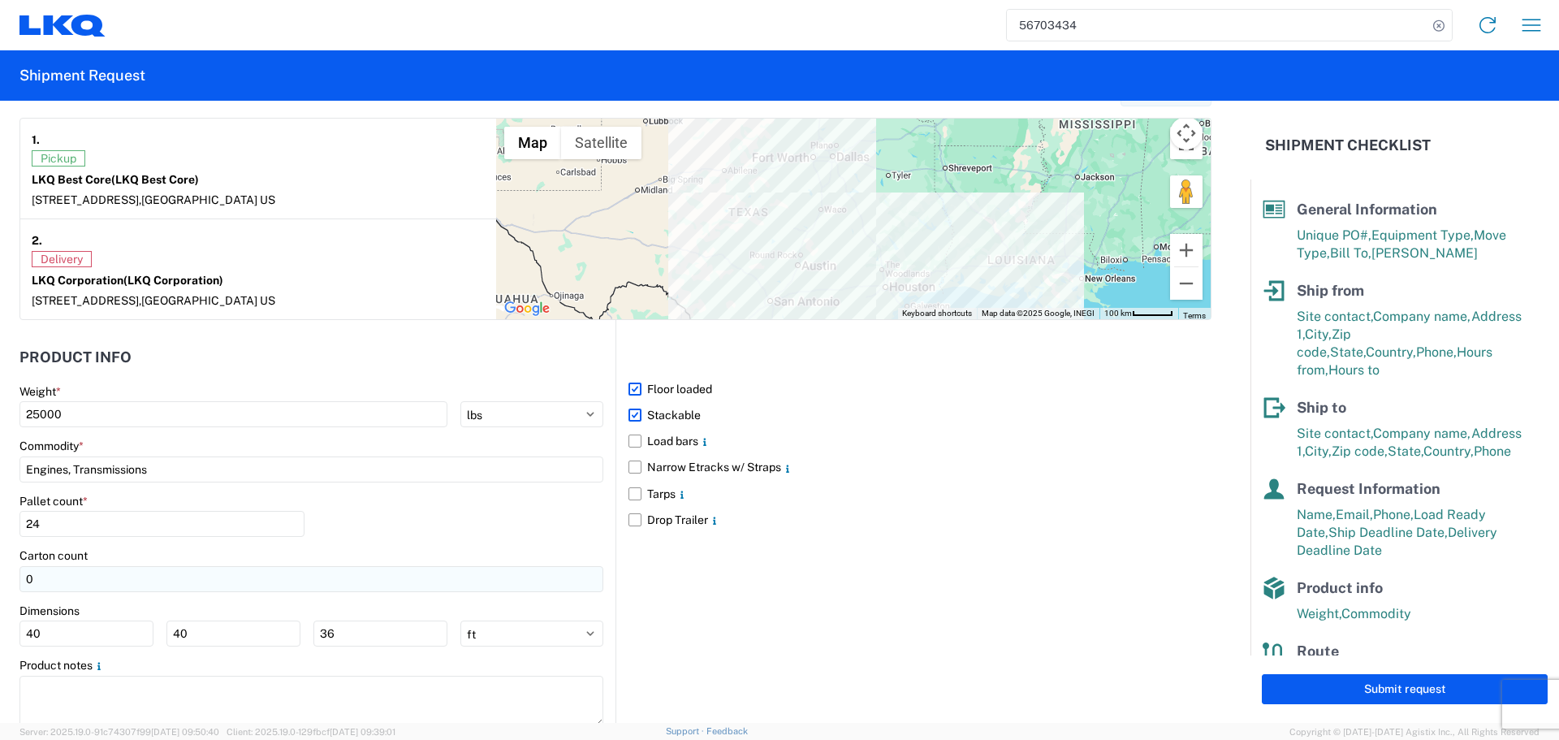
scroll to position [1325, 0]
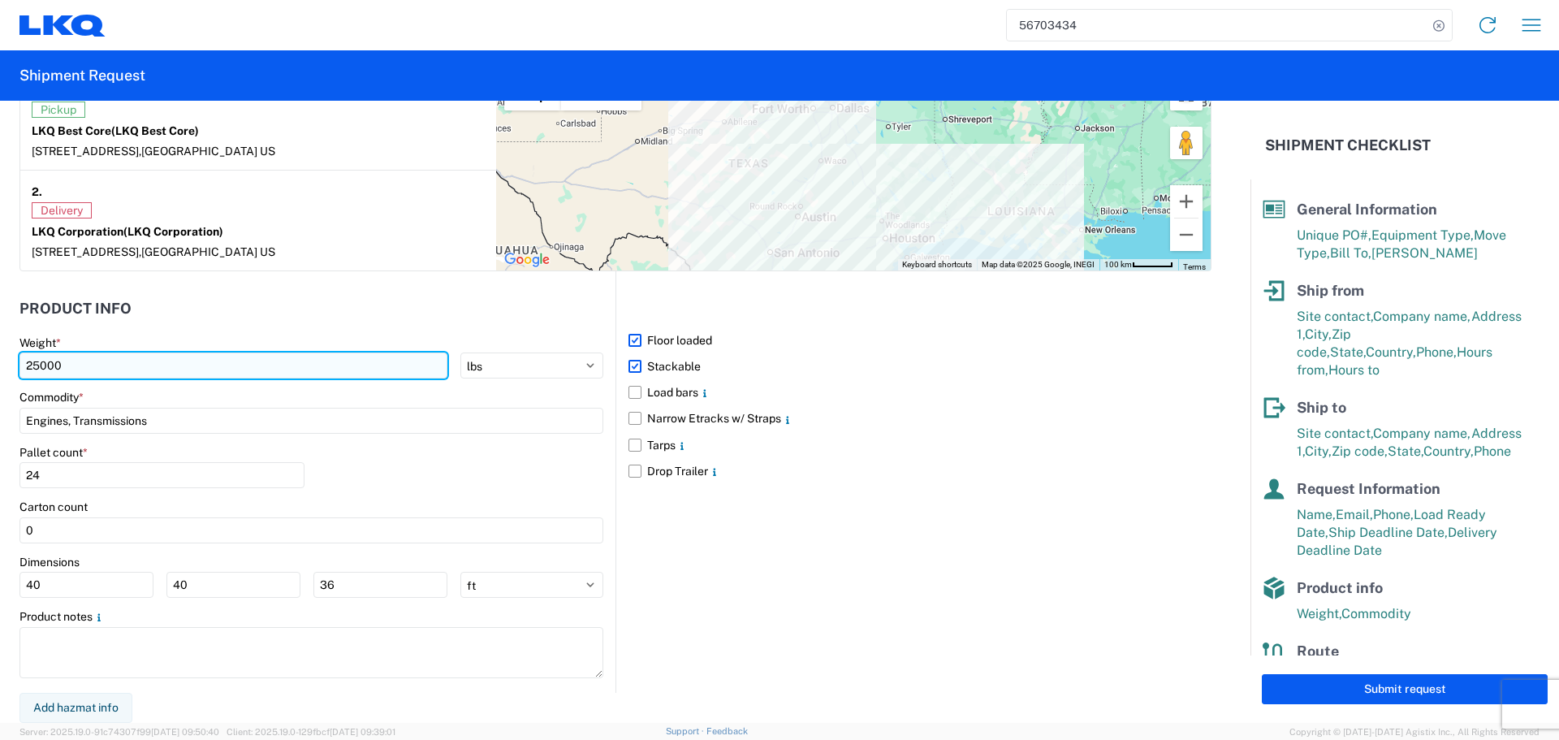
click at [26, 363] on input "25000" at bounding box center [233, 365] width 428 height 26
type input "42500"
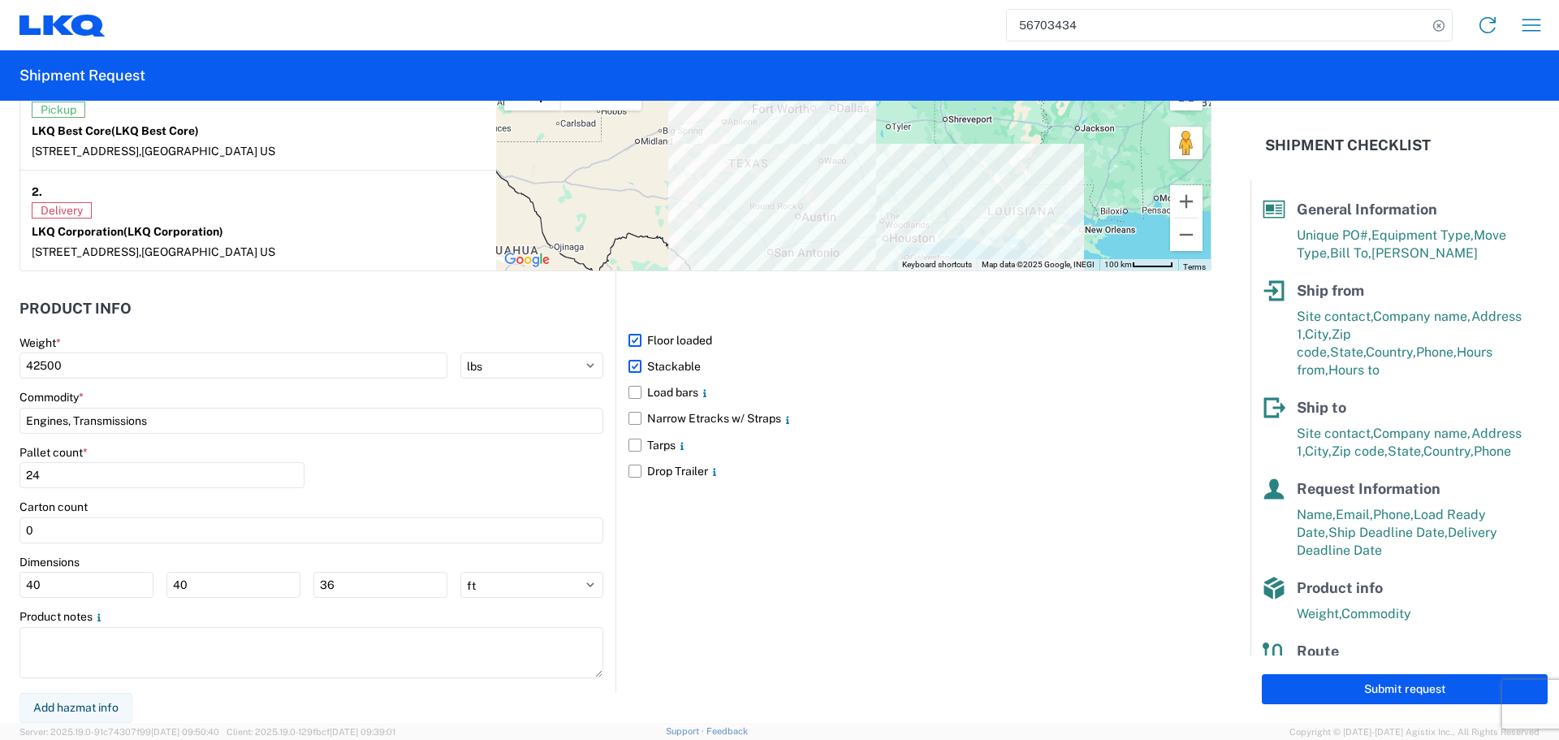
click at [187, 457] on div "Pallet count *" at bounding box center [161, 452] width 285 height 15
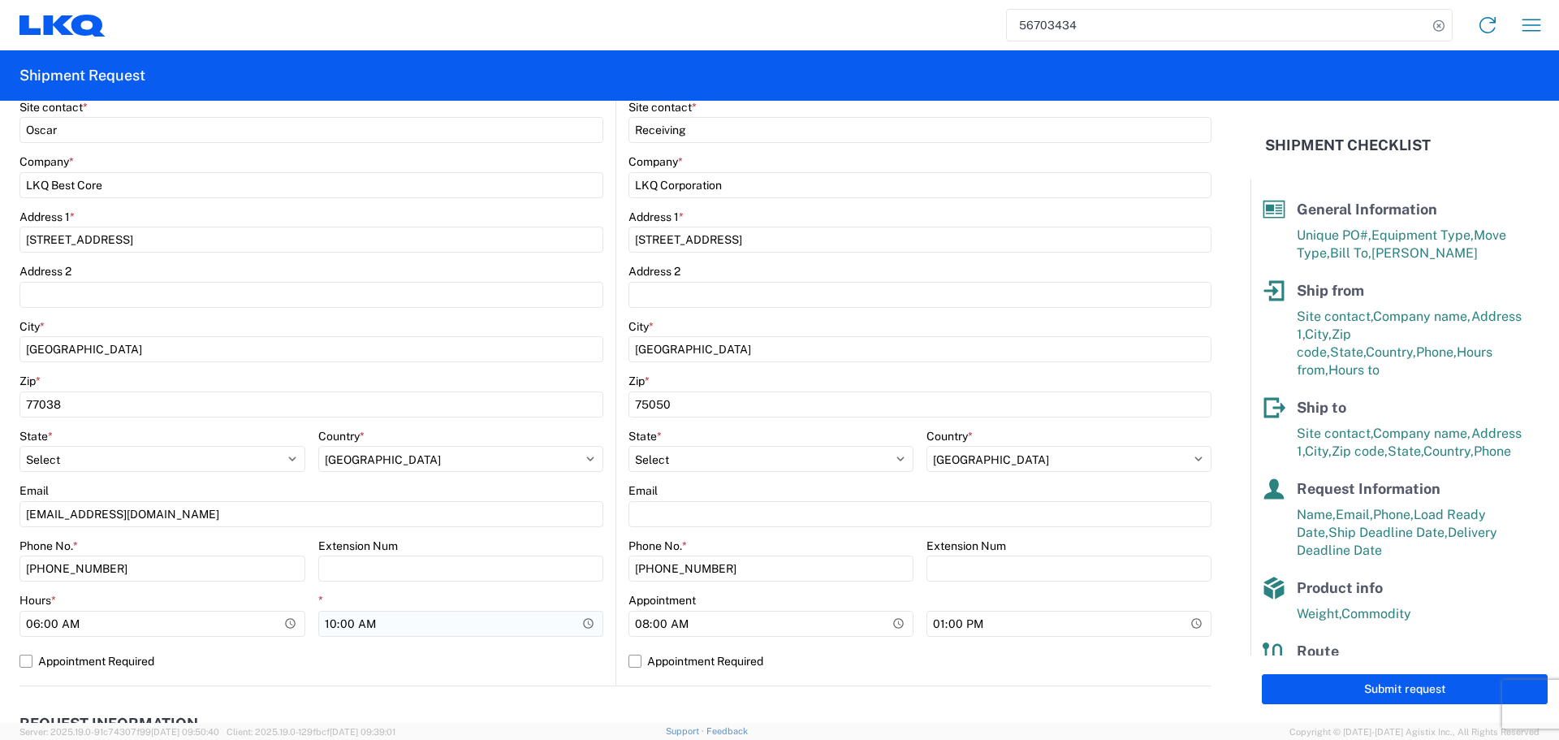
scroll to position [432, 0]
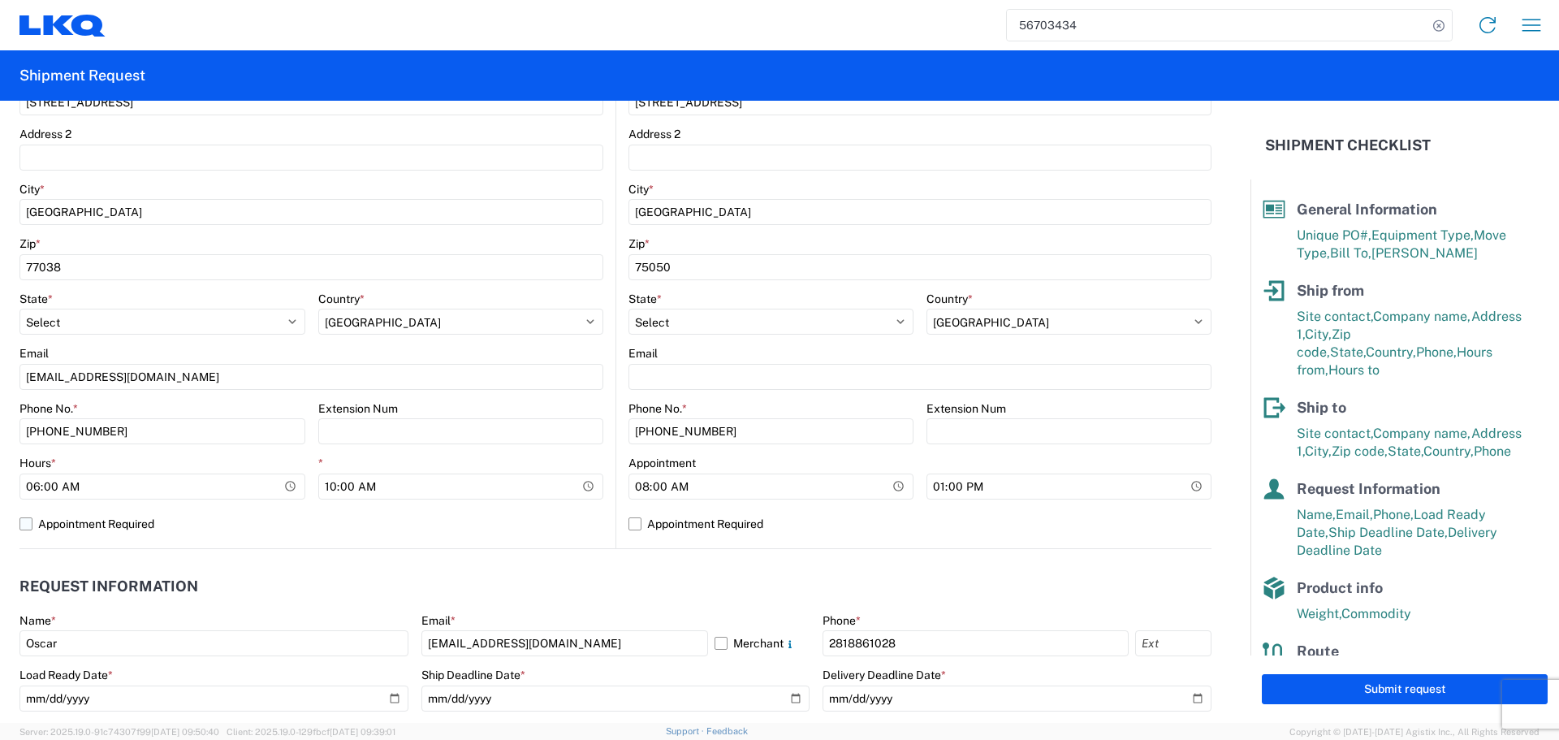
click at [585, 520] on label "Appointment Required" at bounding box center [311, 524] width 584 height 26
click at [0, 0] on input "Appointment Required" at bounding box center [0, 0] width 0 height 0
select select "US"
click at [576, 511] on label "Appointment Required" at bounding box center [311, 524] width 584 height 26
click at [0, 0] on input "Appointment Required" at bounding box center [0, 0] width 0 height 0
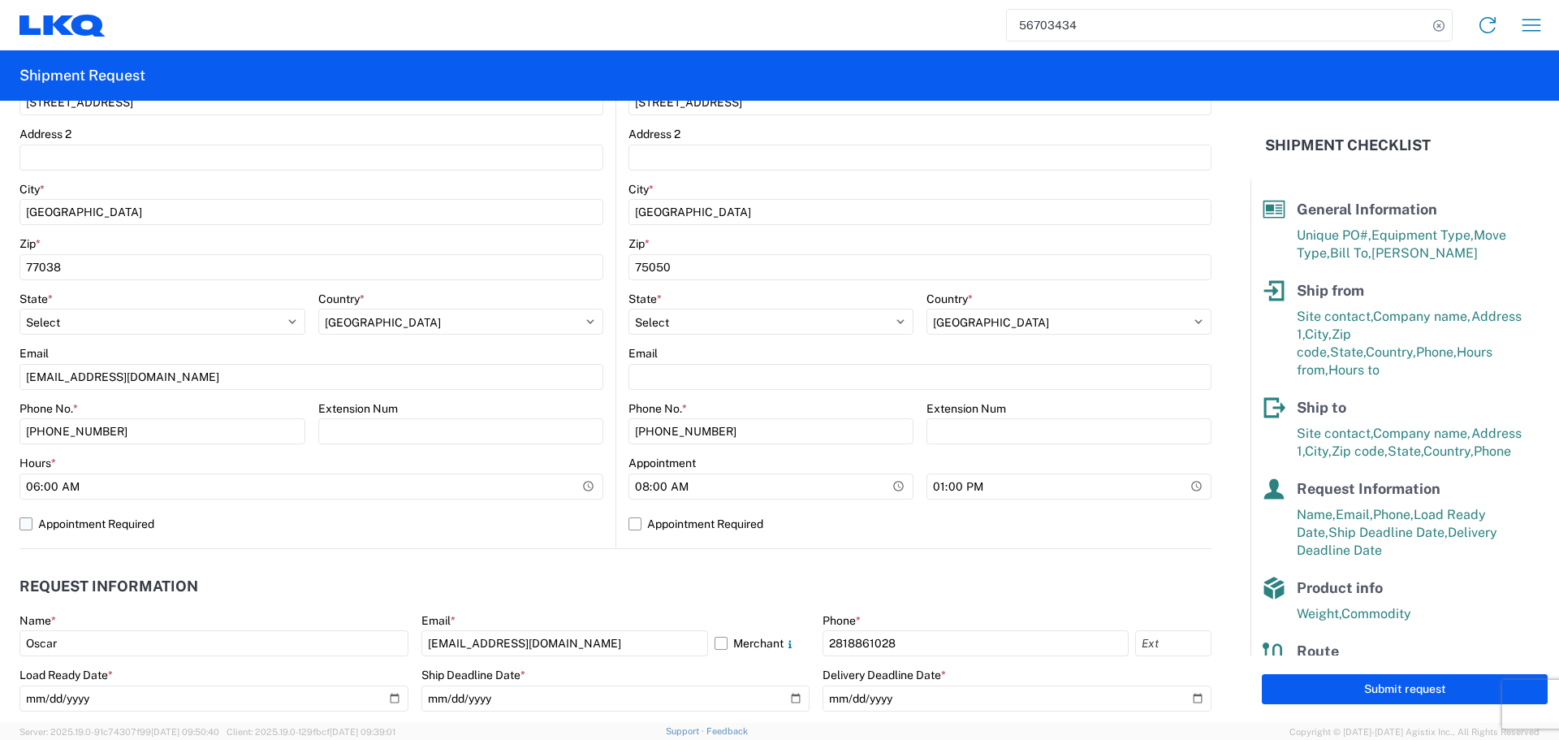
select select "US"
click at [394, 586] on header "Request Information" at bounding box center [615, 586] width 1192 height 37
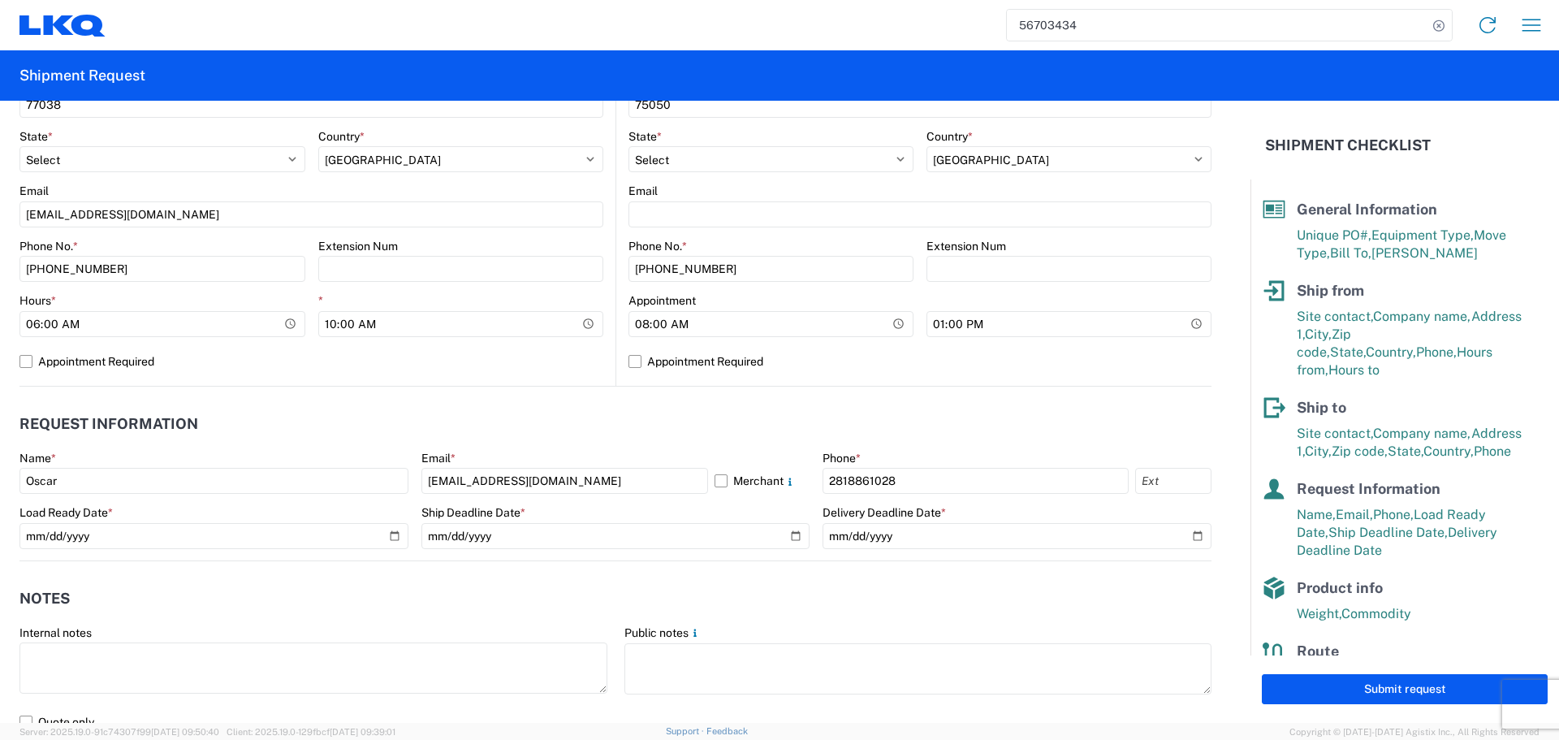
click at [556, 576] on agx-notes "Notes Internal notes Public notes Quote only" at bounding box center [615, 648] width 1192 height 175
click at [589, 589] on header "Notes" at bounding box center [615, 599] width 1192 height 37
click at [577, 582] on header "Notes" at bounding box center [615, 599] width 1192 height 37
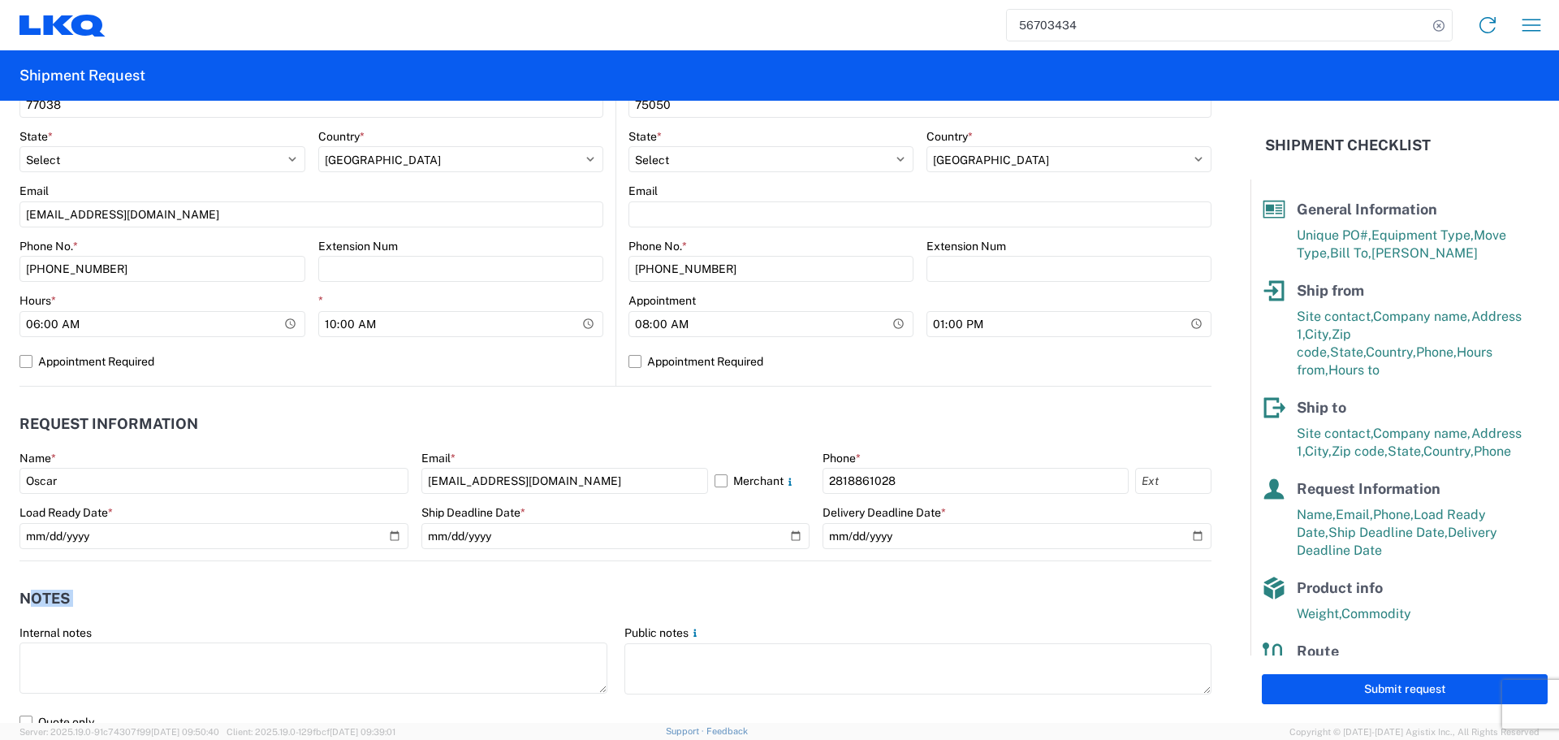
click at [577, 582] on header "Notes" at bounding box center [615, 599] width 1192 height 37
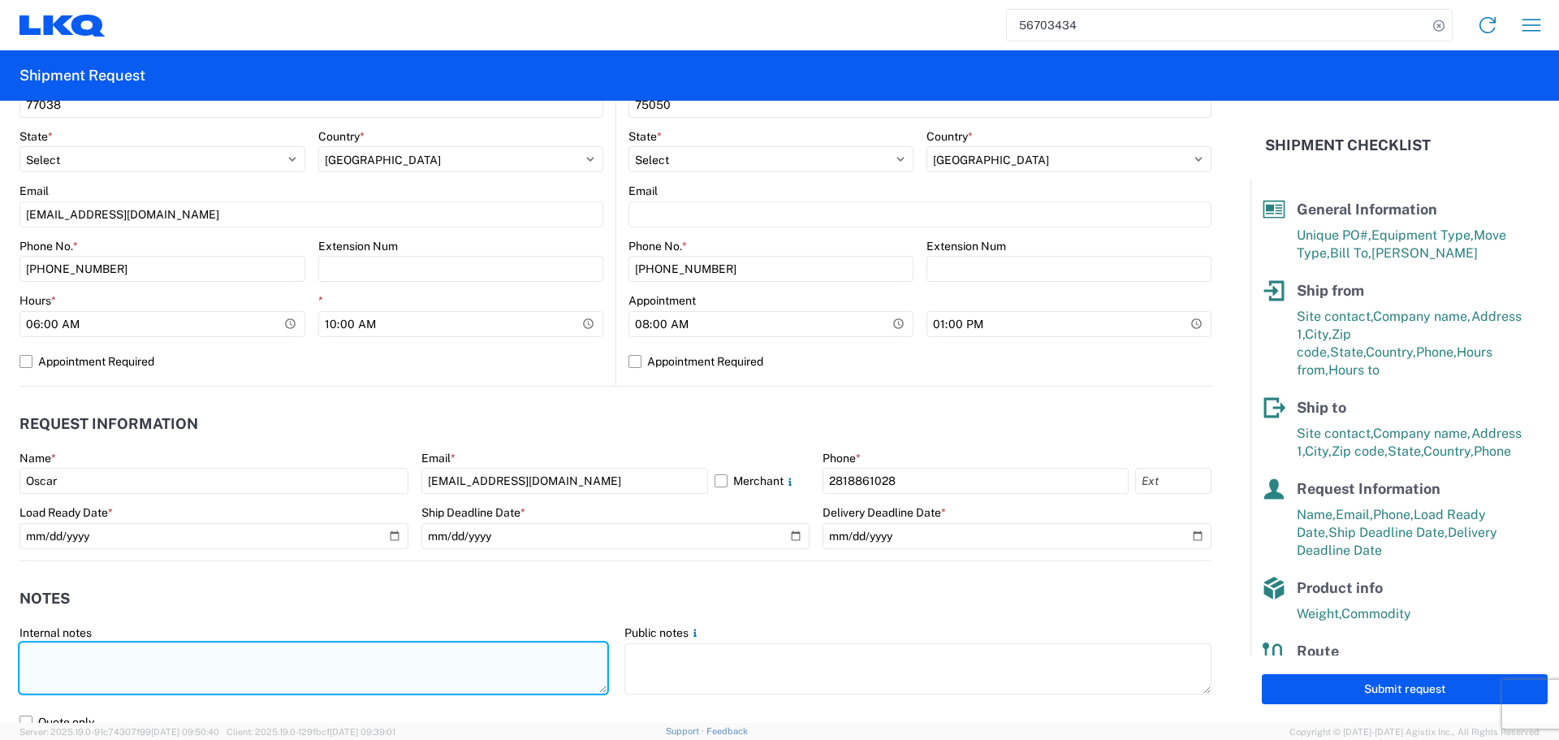
click at [537, 649] on textarea at bounding box center [313, 667] width 588 height 51
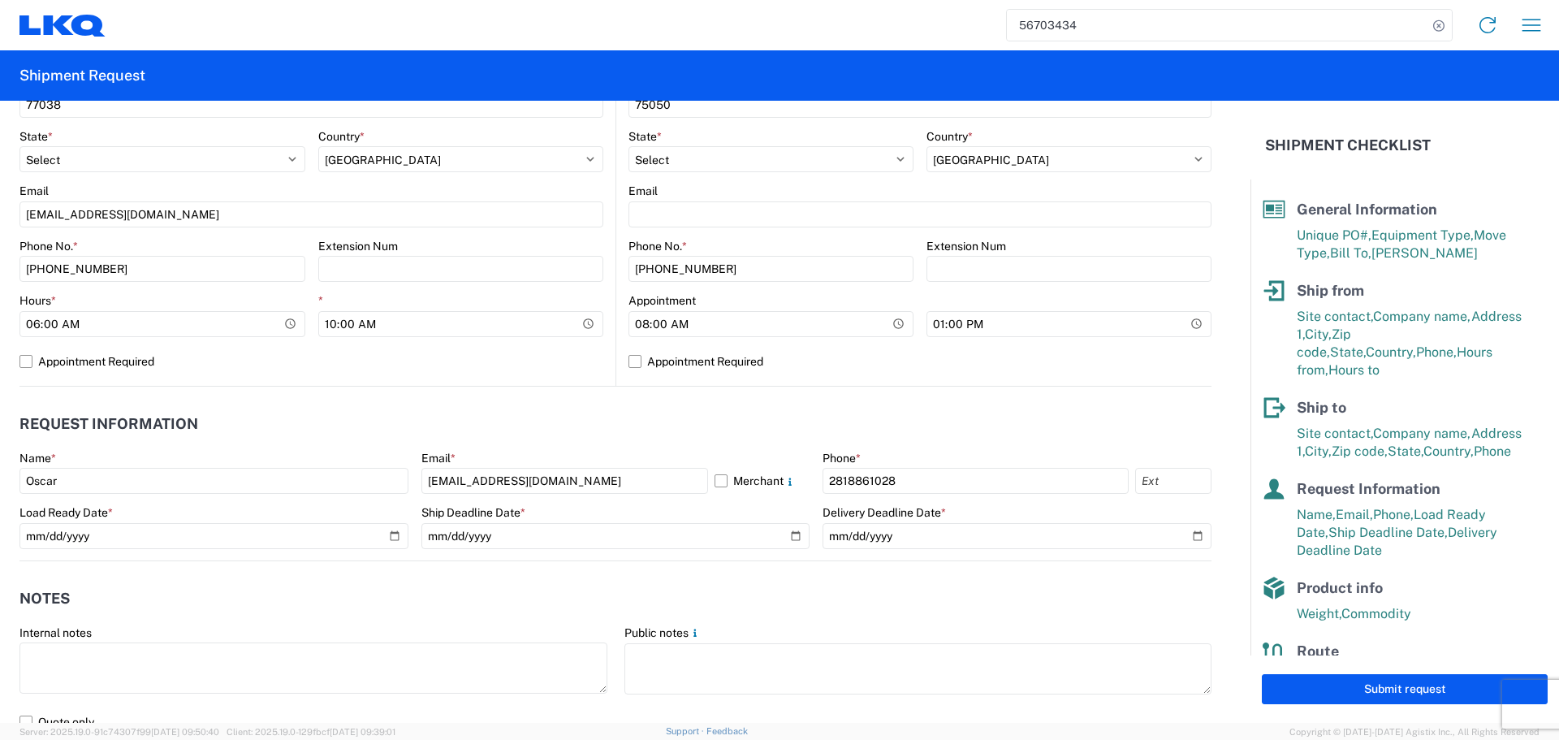
click at [601, 574] on agx-notes "Notes Internal notes Public notes Quote only" at bounding box center [615, 648] width 1192 height 175
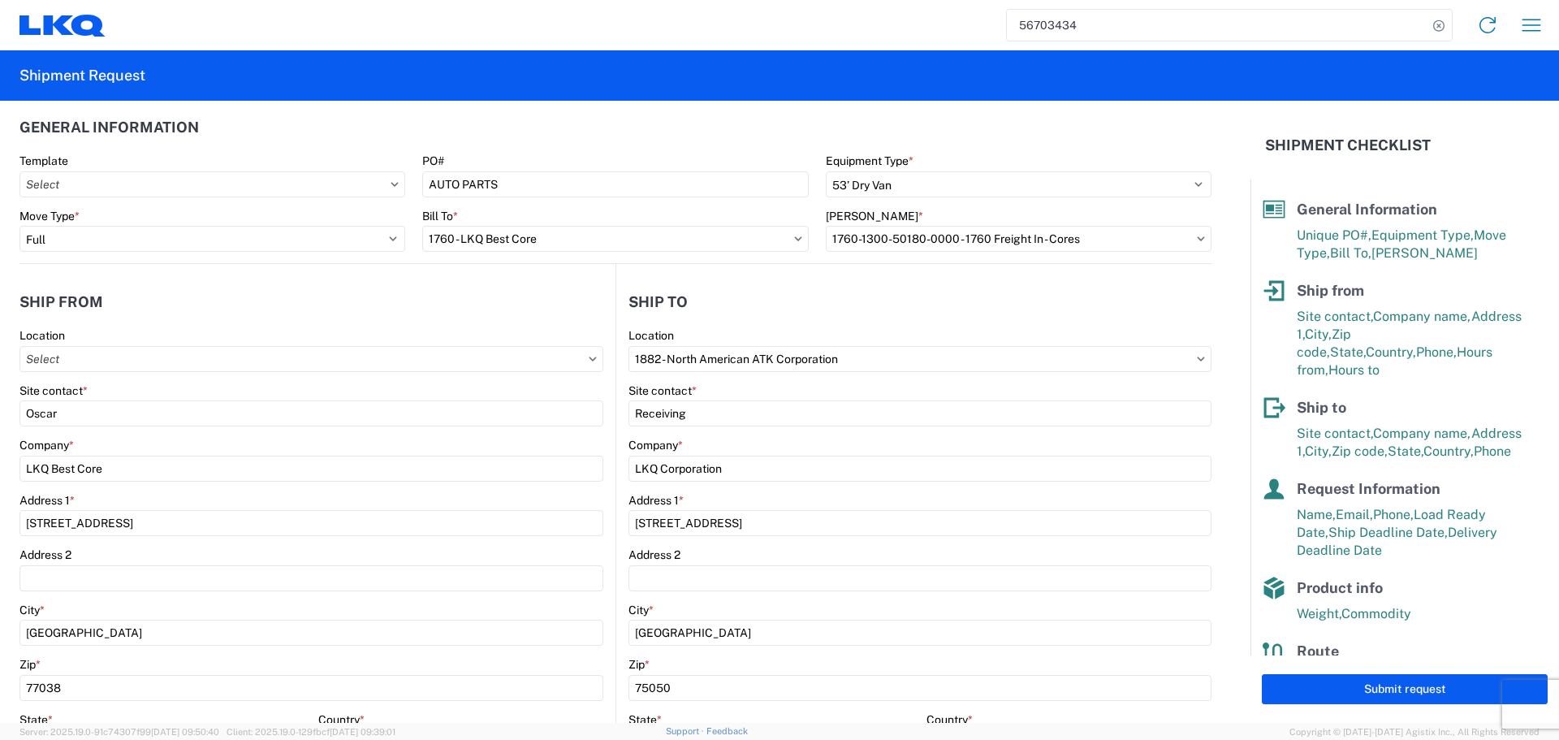
scroll to position [0, 0]
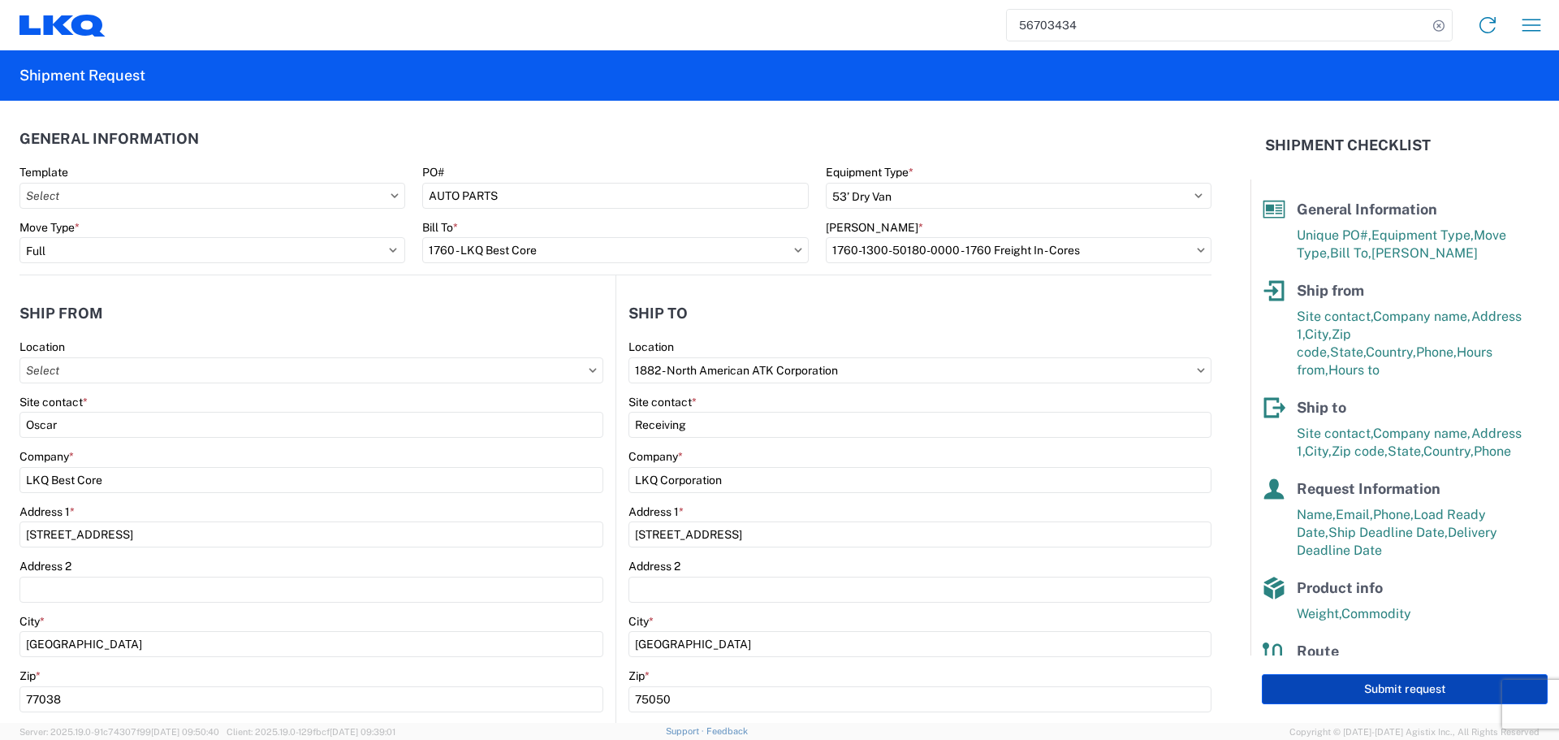
click at [1396, 684] on button "Submit request" at bounding box center [1405, 689] width 286 height 30
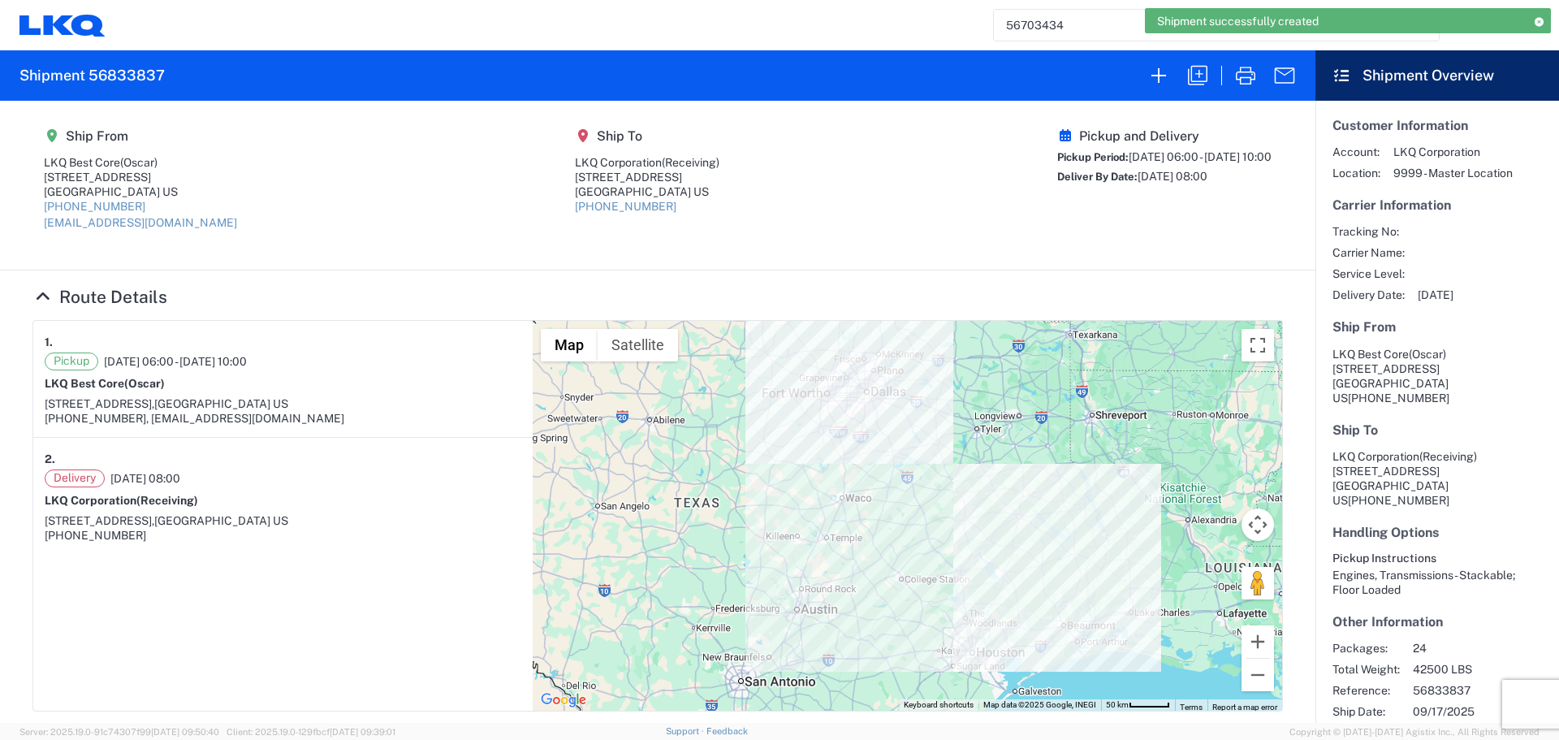
click at [1541, 21] on icon at bounding box center [1538, 21] width 11 height 9
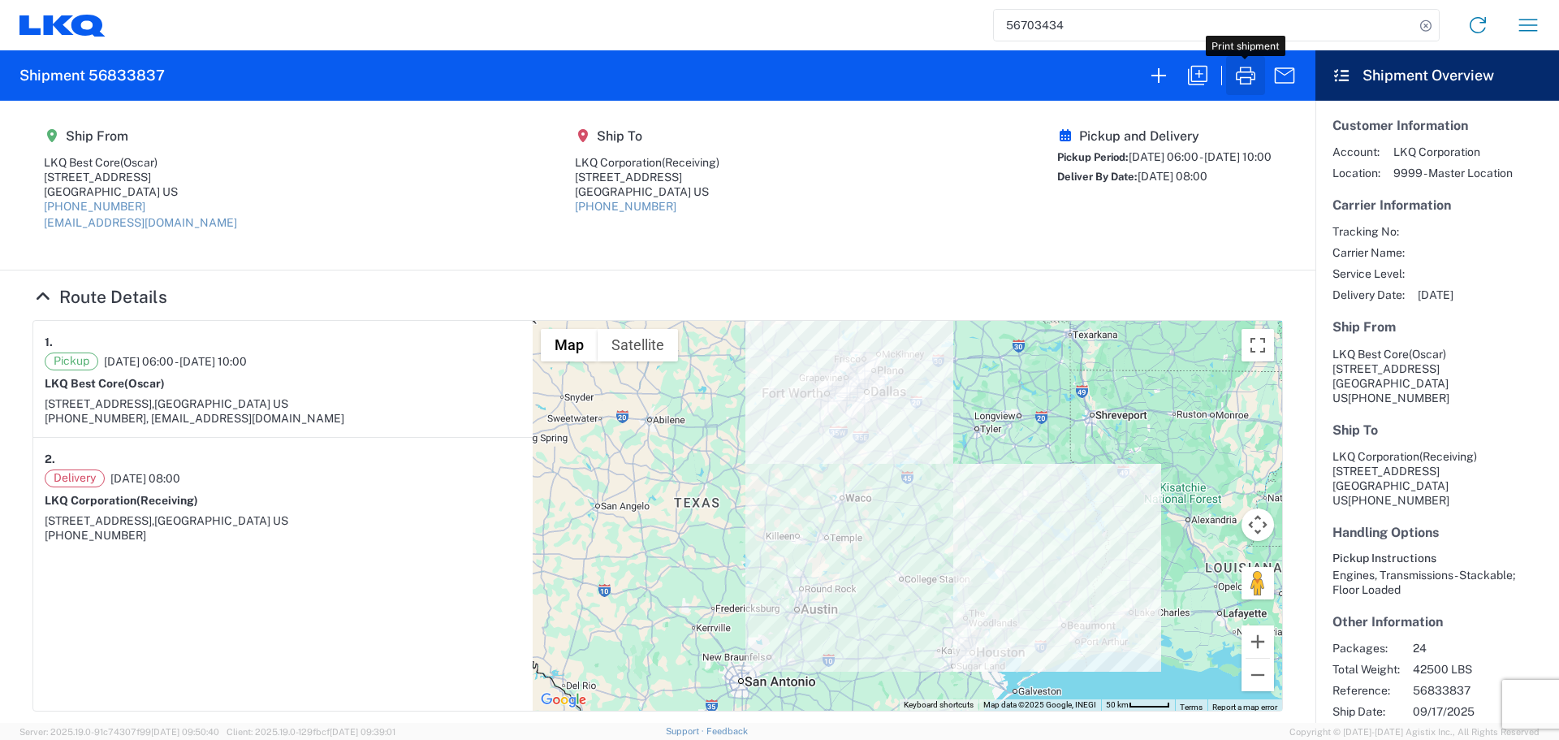
click at [1245, 88] on button "button" at bounding box center [1245, 75] width 39 height 39
click at [1190, 78] on icon "button" at bounding box center [1198, 76] width 26 height 26
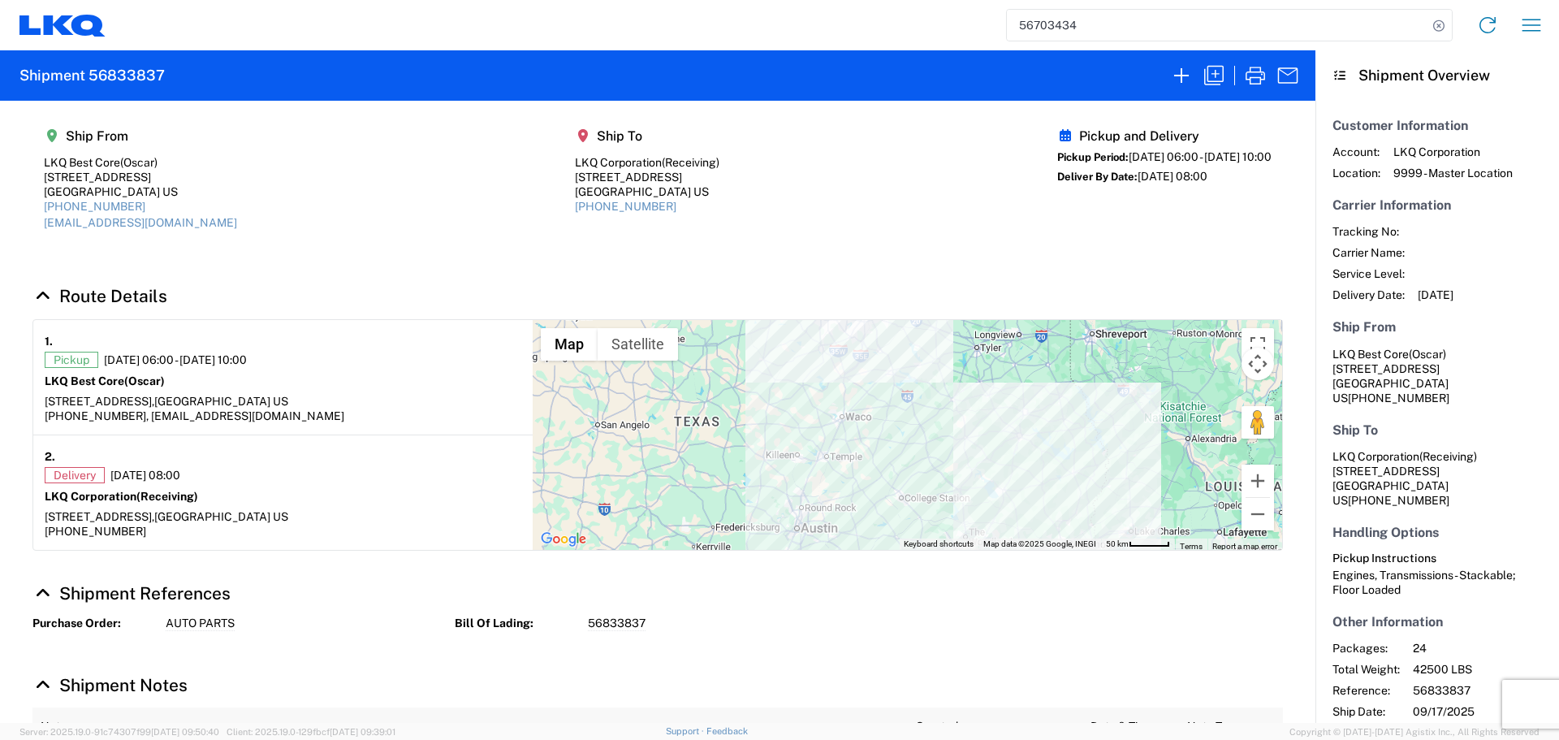
select select "FULL"
select select "LBS"
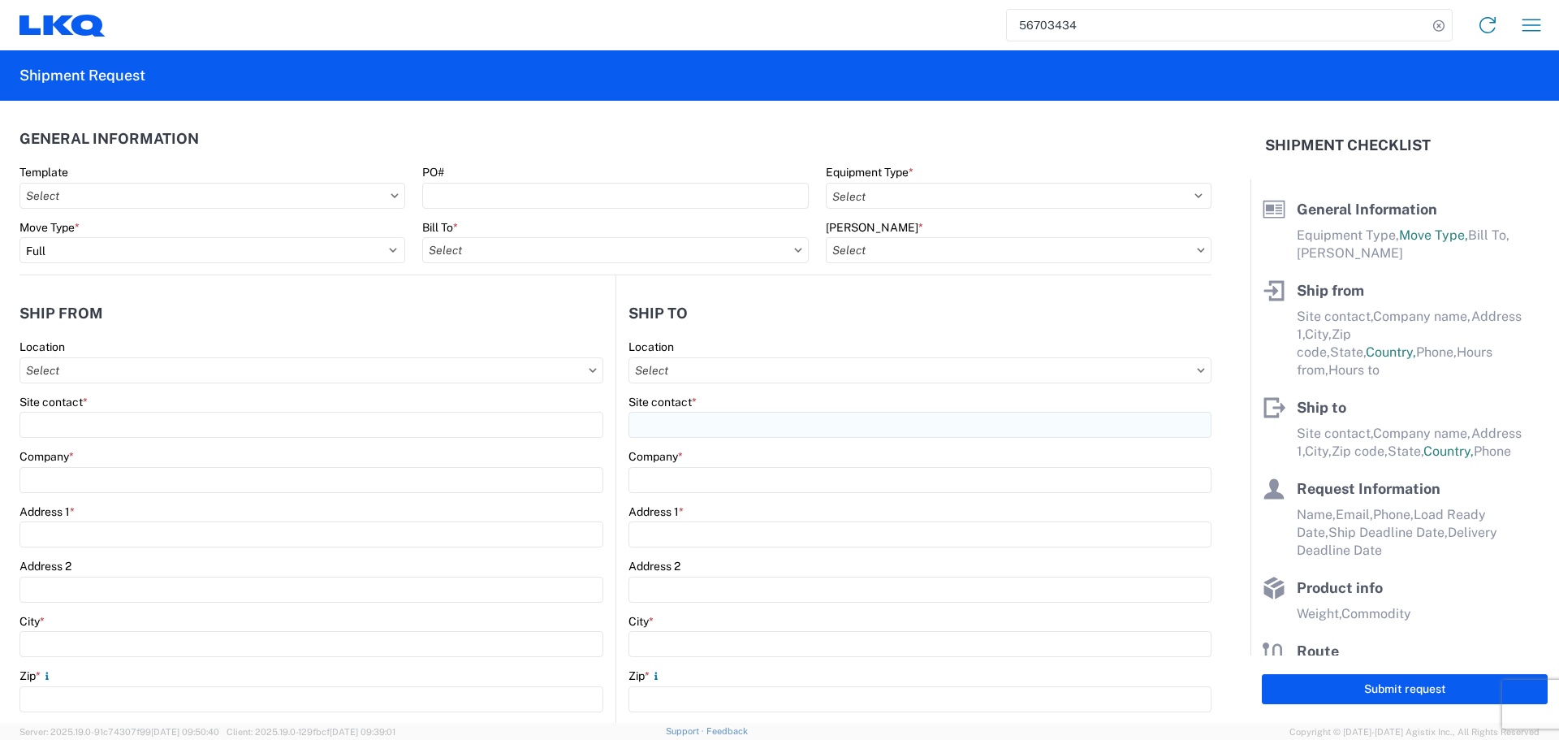
select select "STDV"
type input "Oscar"
type input "LKQ Best Core"
type input "[STREET_ADDRESS]"
type input "[GEOGRAPHIC_DATA]"
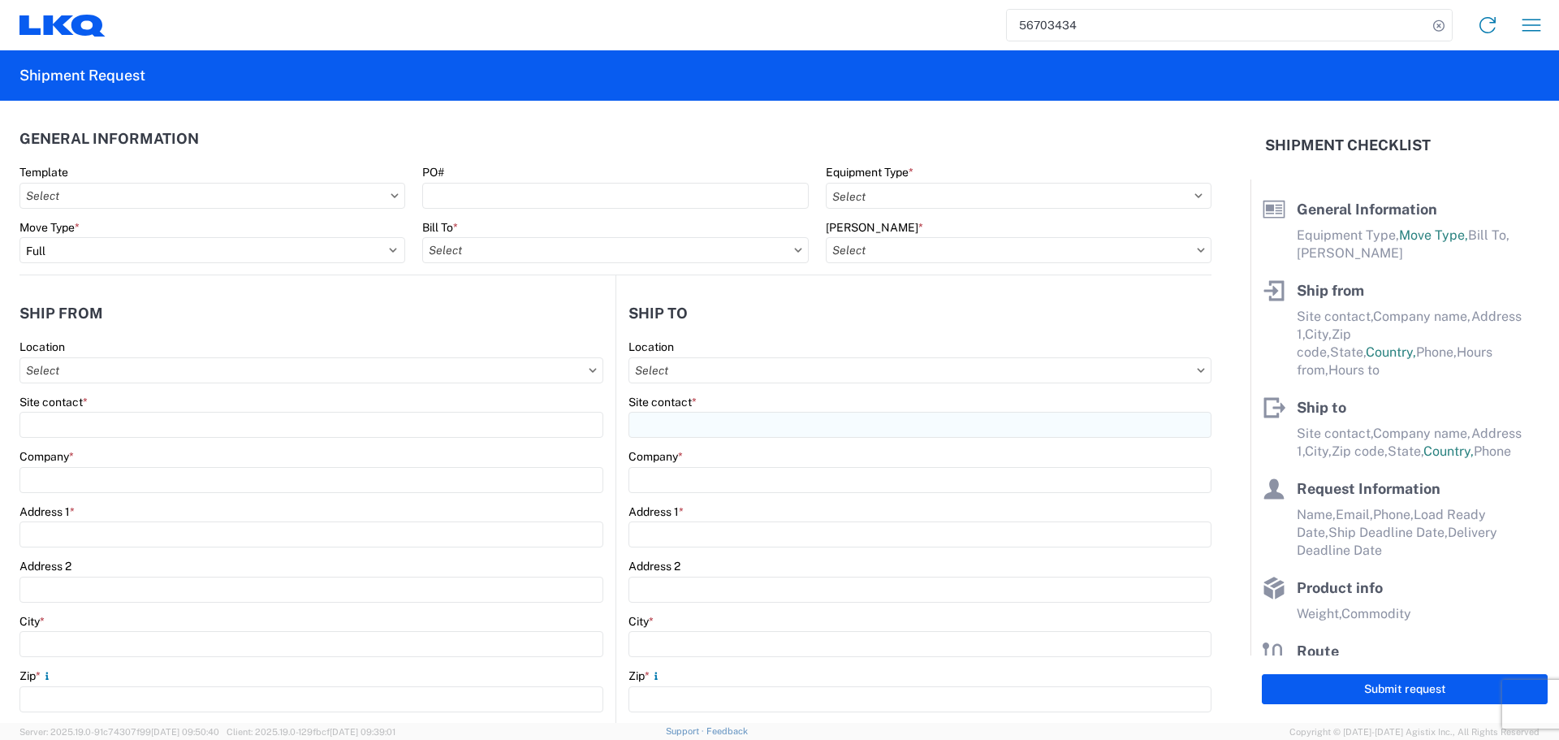
type input "77038"
type input "[EMAIL_ADDRESS][DOMAIN_NAME]"
type input "Receiving"
type input "LKQ Corporation"
type input "[STREET_ADDRESS]"
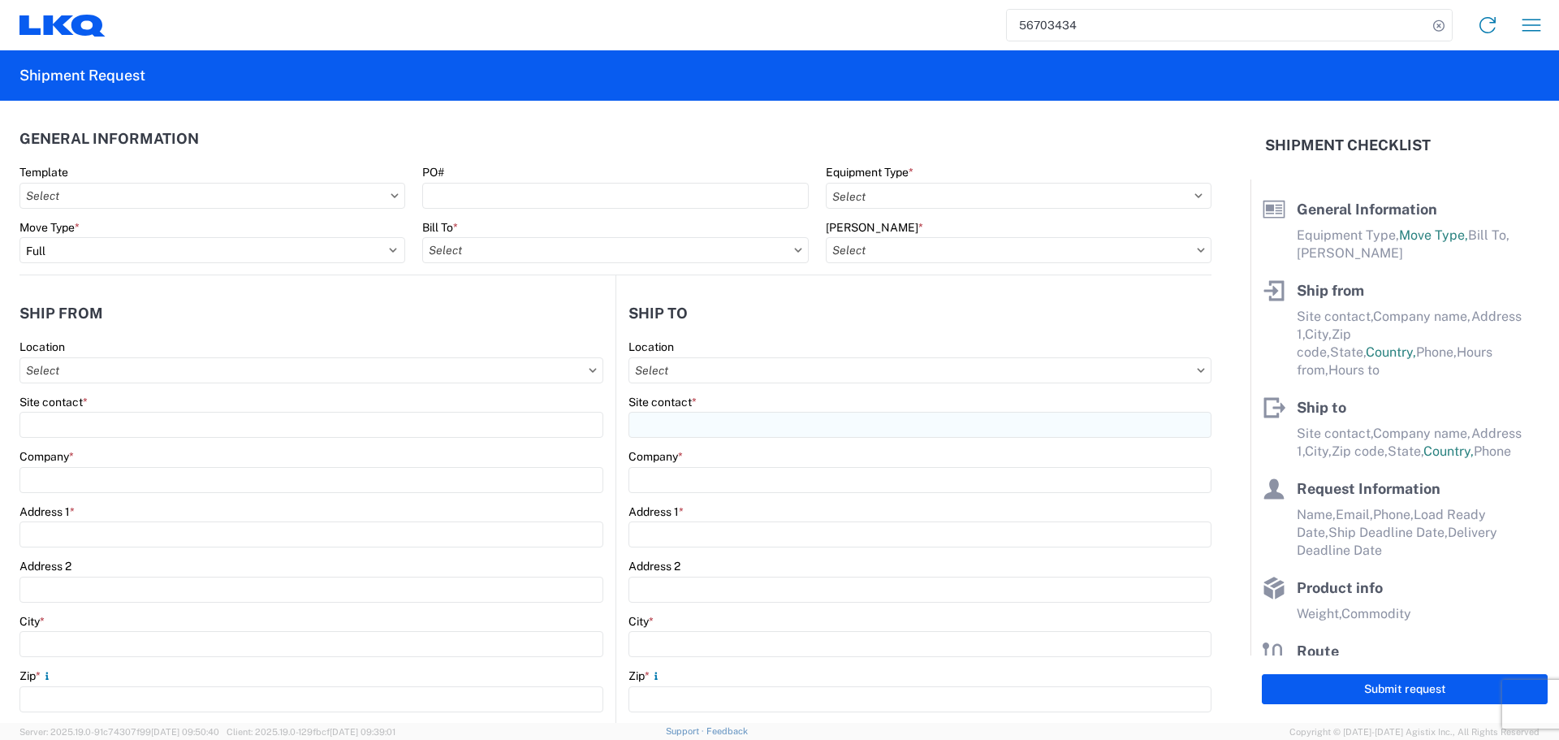
type input "[GEOGRAPHIC_DATA]"
type input "75050"
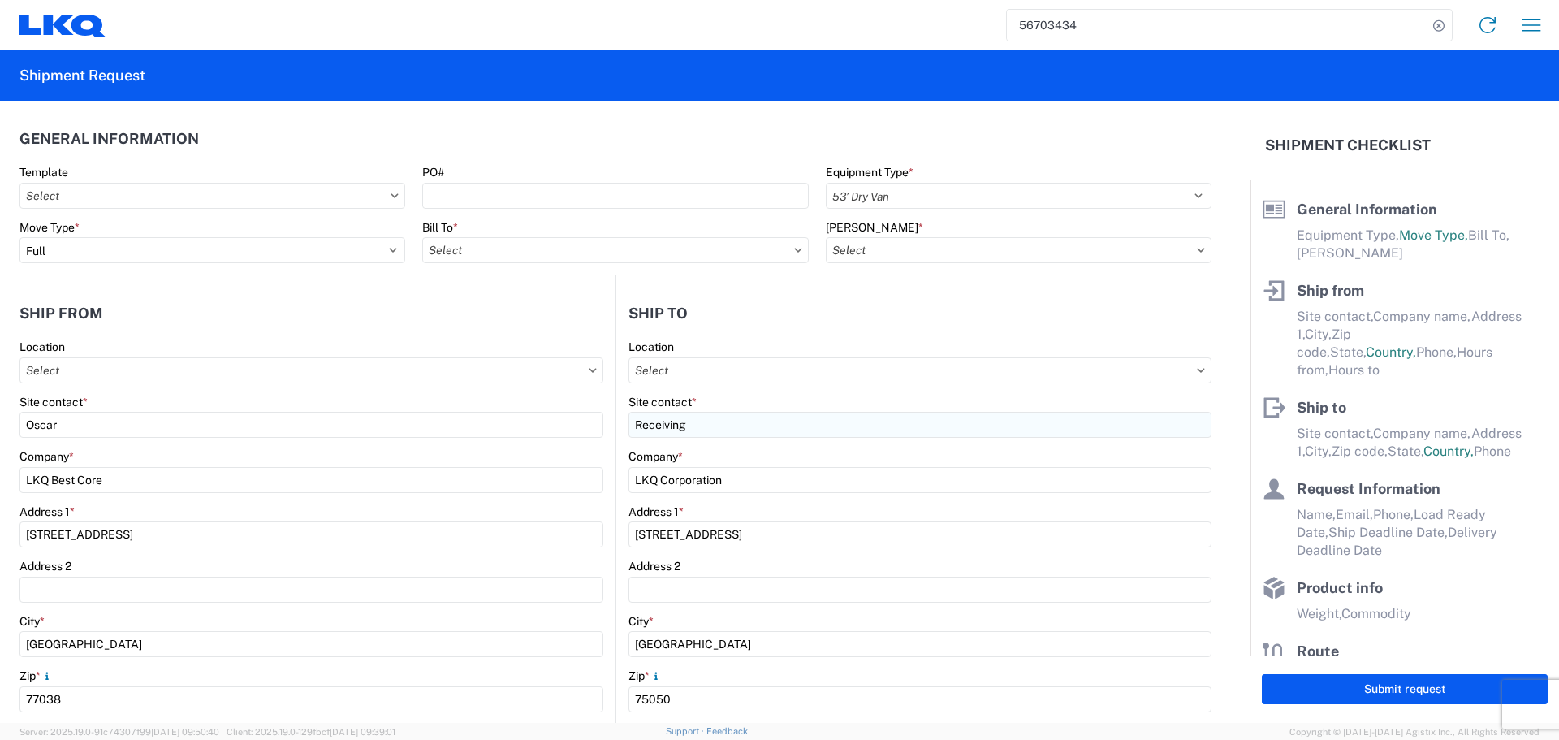
type input "Oscar"
type input "[EMAIL_ADDRESS][DOMAIN_NAME]"
type input "2818861028"
type input "[DATE]"
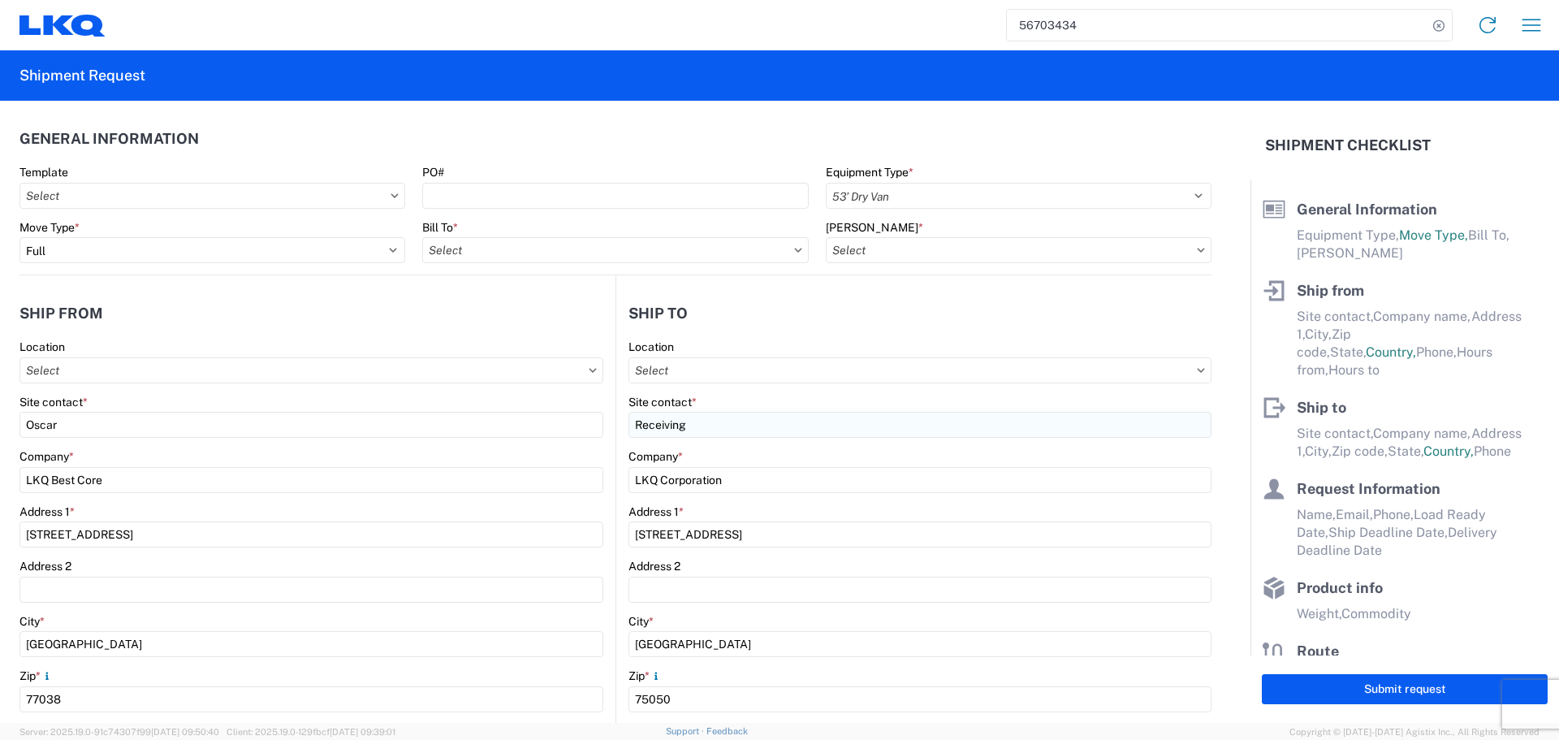
type input "[DATE]"
type input "42500"
type input "Engines, Transmissions"
type input "24"
type input "0"
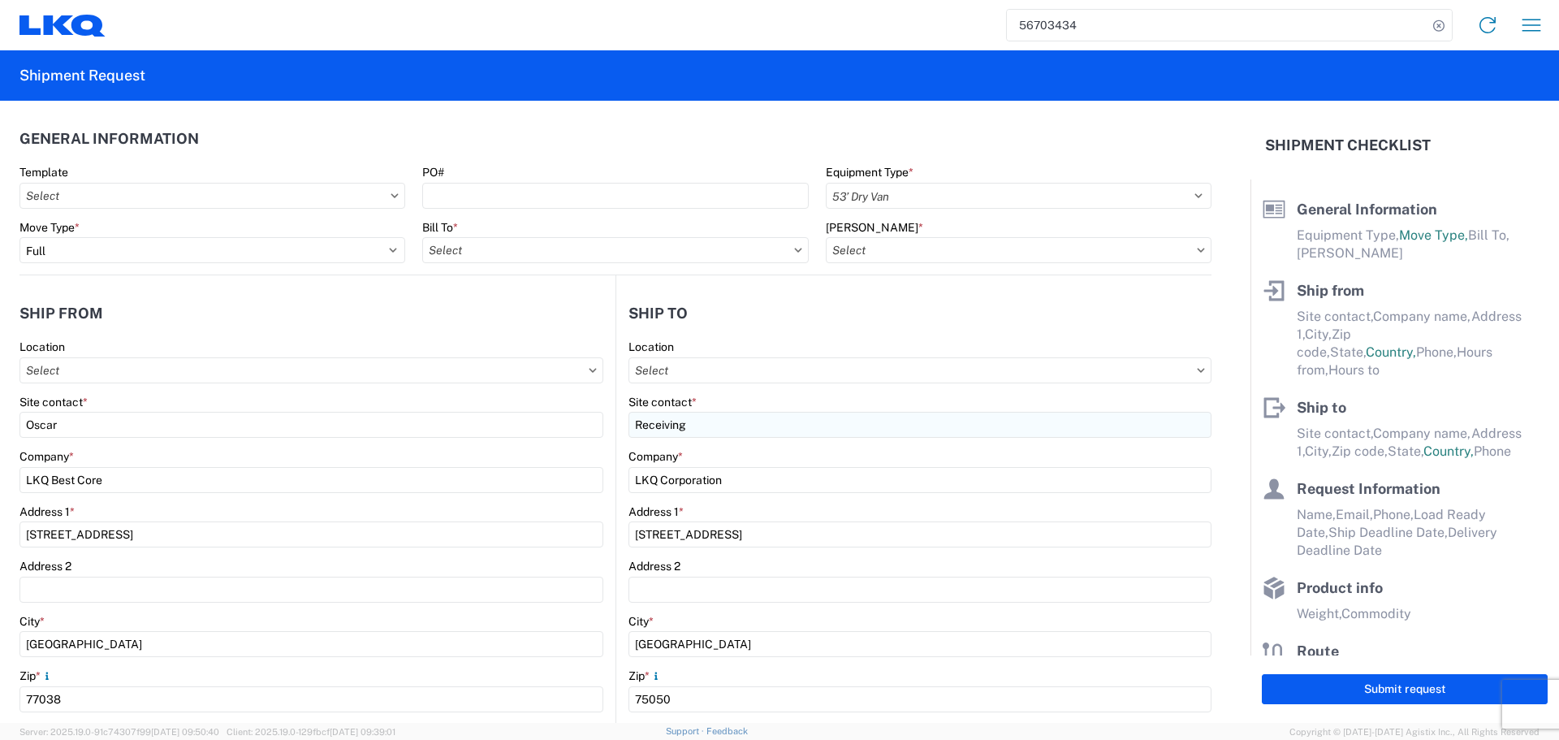
type input "40"
type input "36"
select select "US"
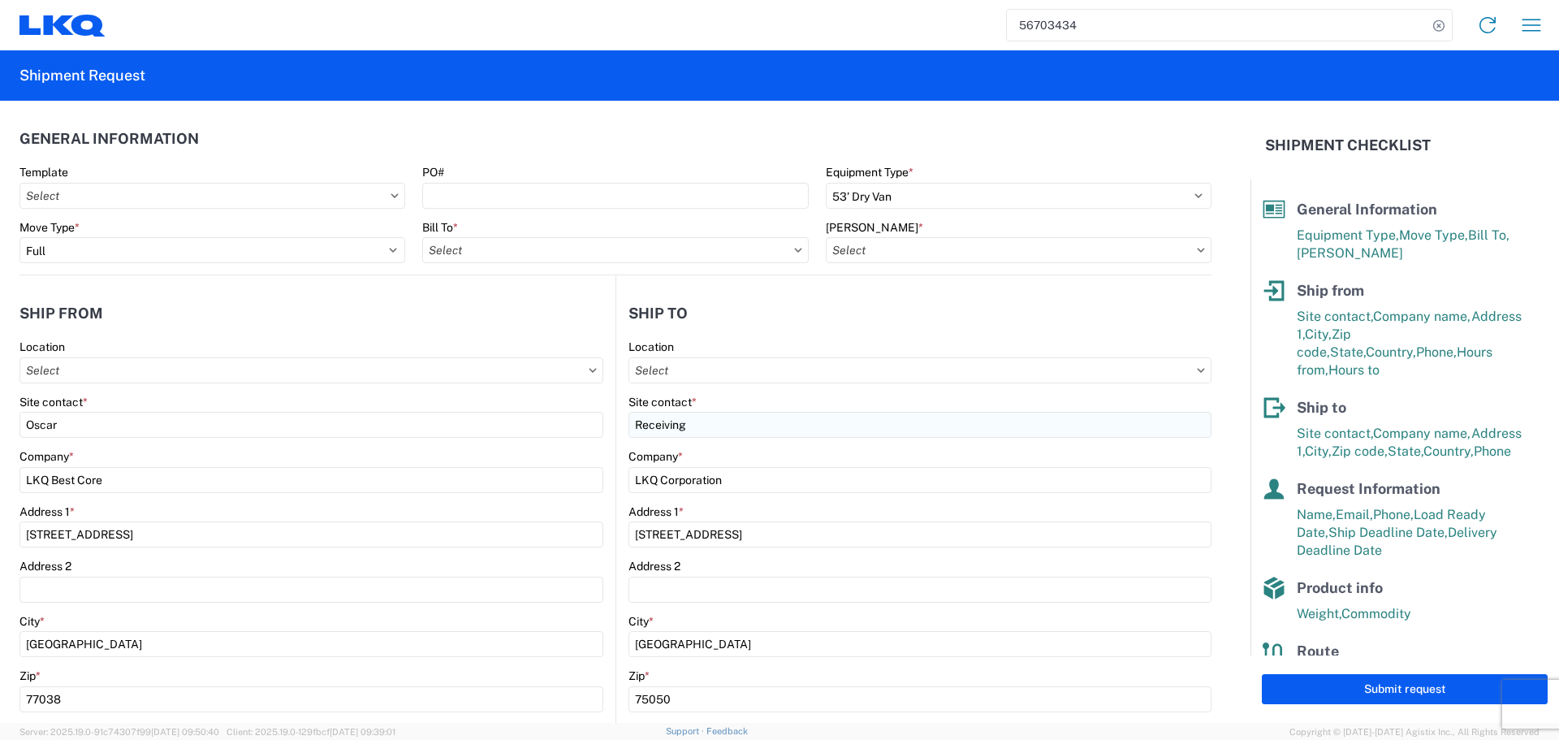
type input "1760 - LKQ Best Core"
type input "1760-1300-50180-0000 - 1760 Freight In - Cores"
type input "1882 - North American ATK Corporation"
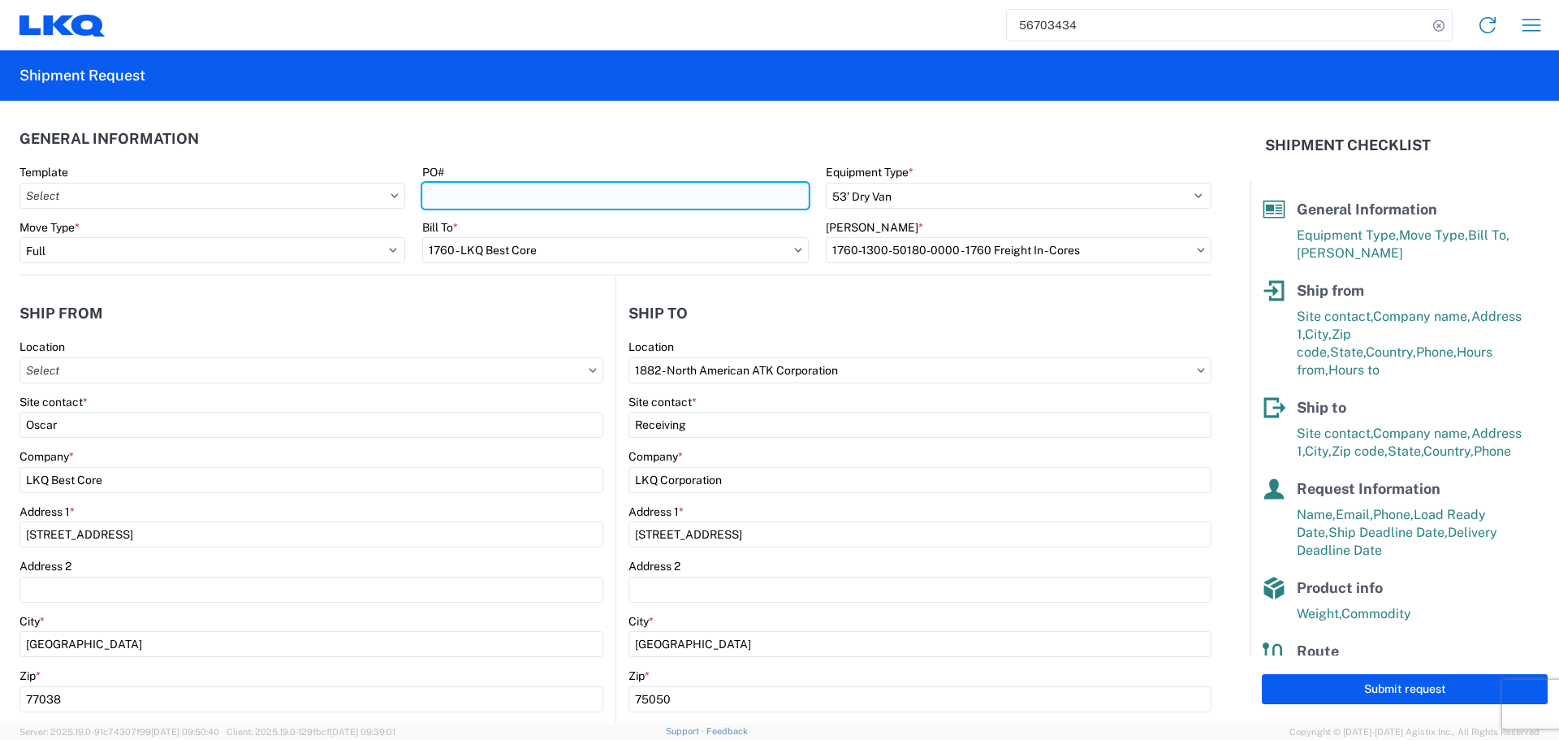
click at [507, 207] on input "PO#" at bounding box center [615, 196] width 386 height 26
type input "AUTO PARTS"
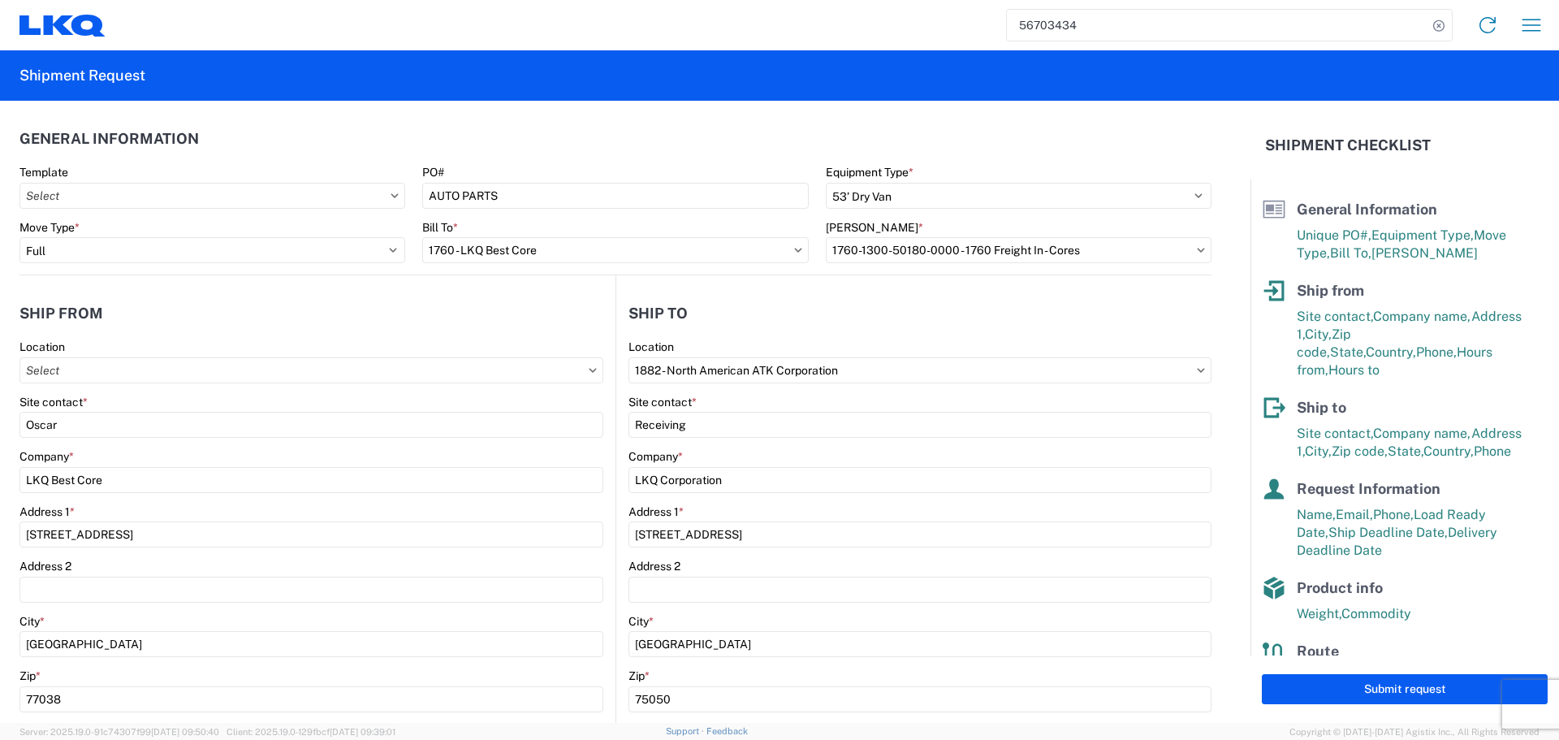
click at [538, 148] on header "General Information" at bounding box center [615, 138] width 1192 height 37
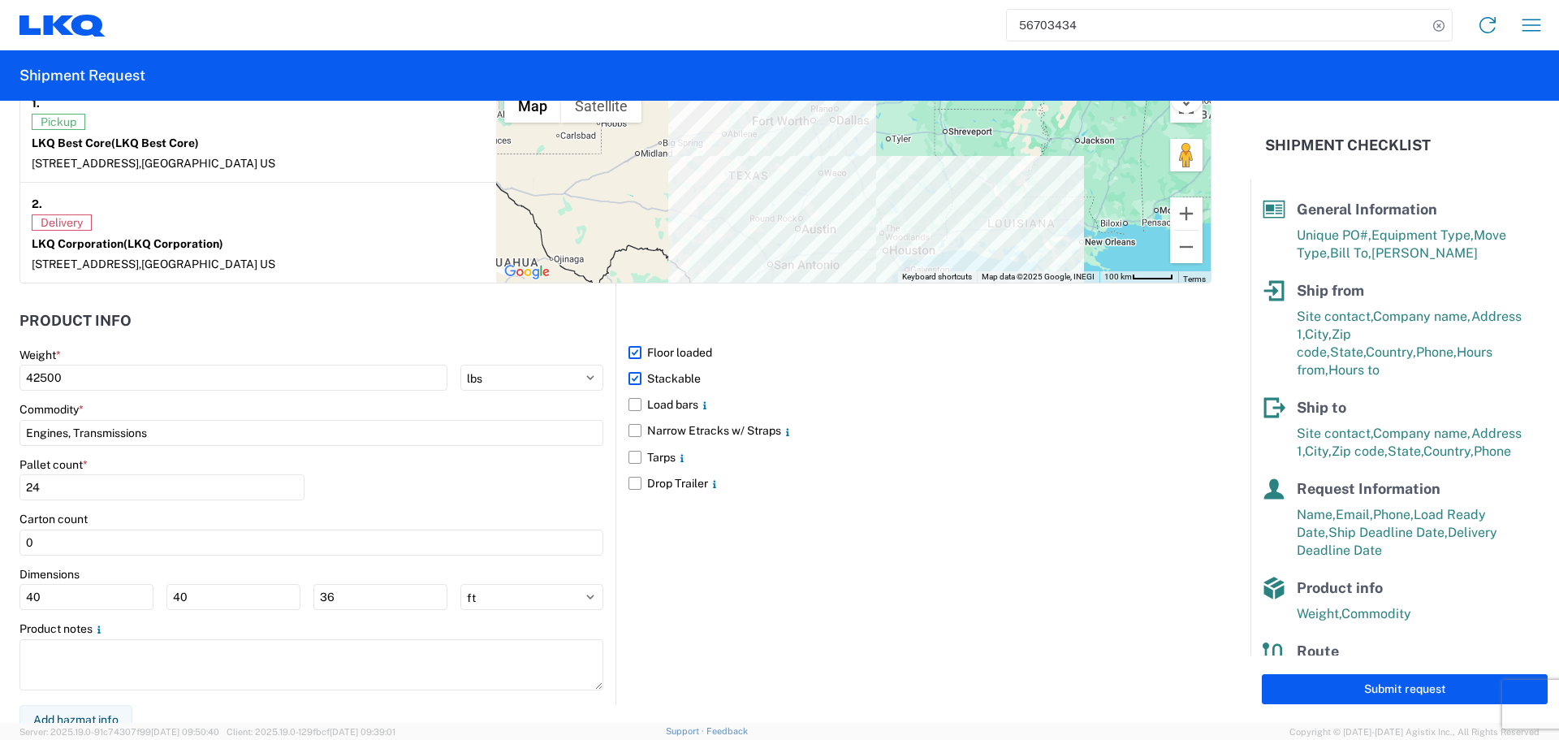
scroll to position [1325, 0]
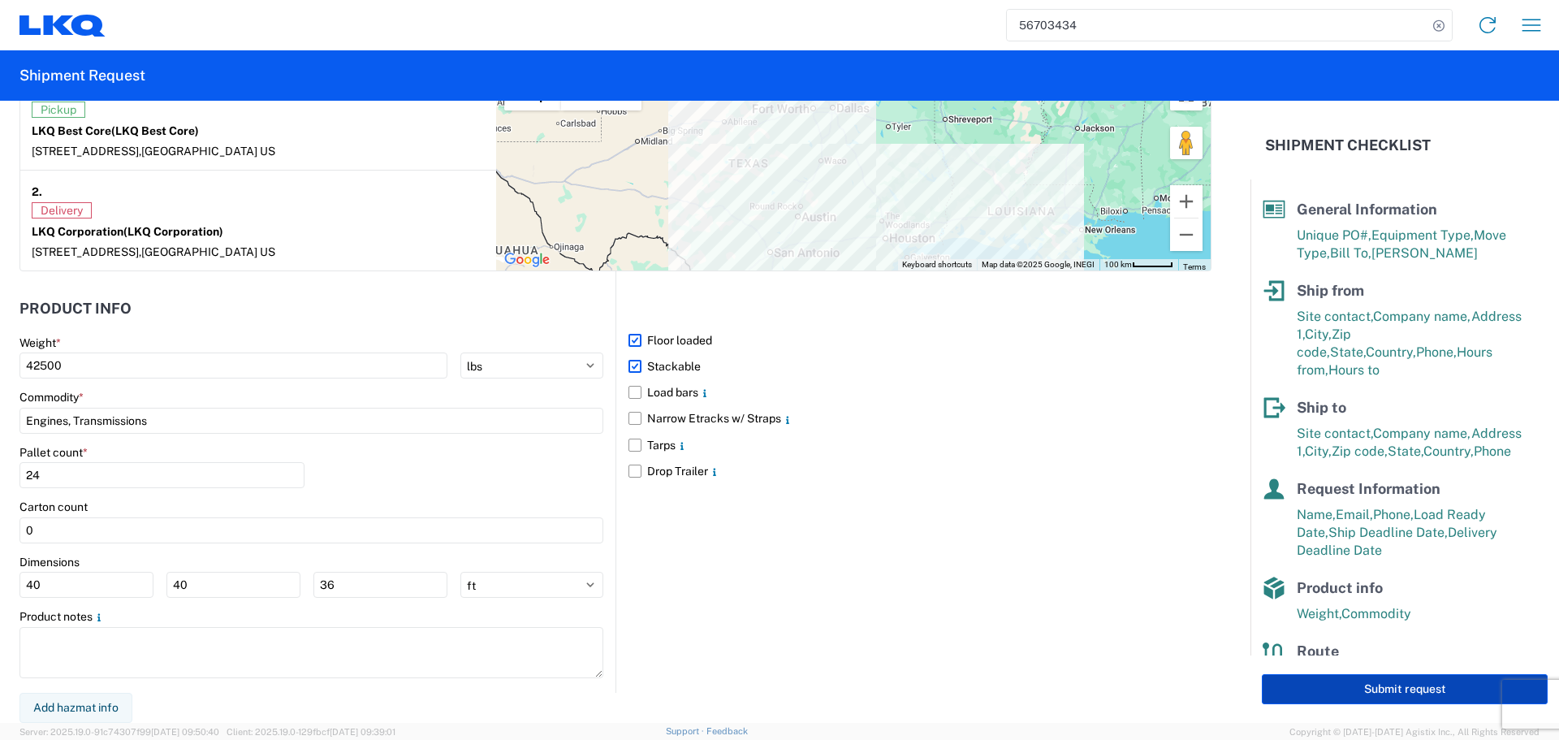
click at [1368, 688] on button "Submit request" at bounding box center [1405, 689] width 286 height 30
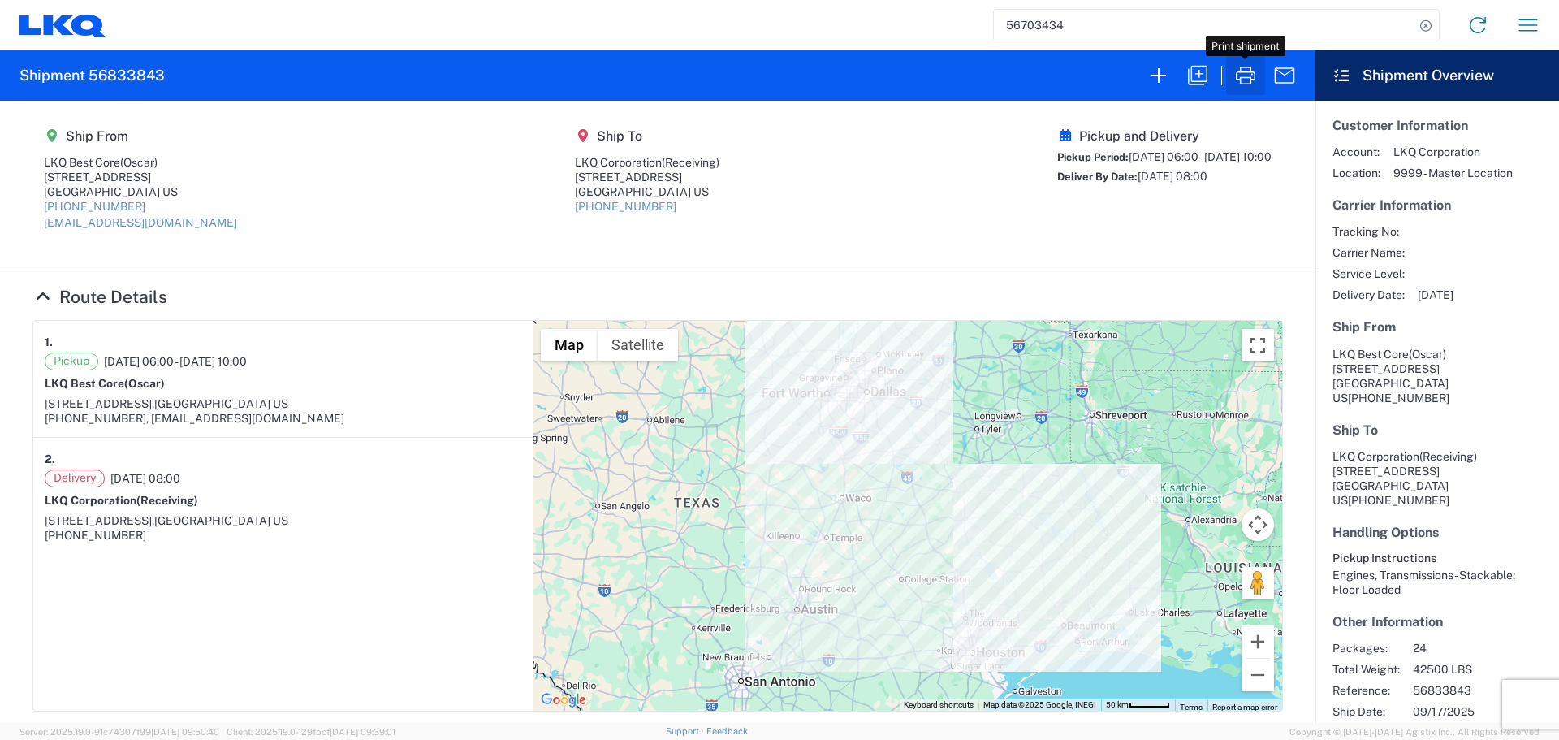
click at [1240, 72] on icon "button" at bounding box center [1245, 76] width 19 height 18
